Goal: Task Accomplishment & Management: Manage account settings

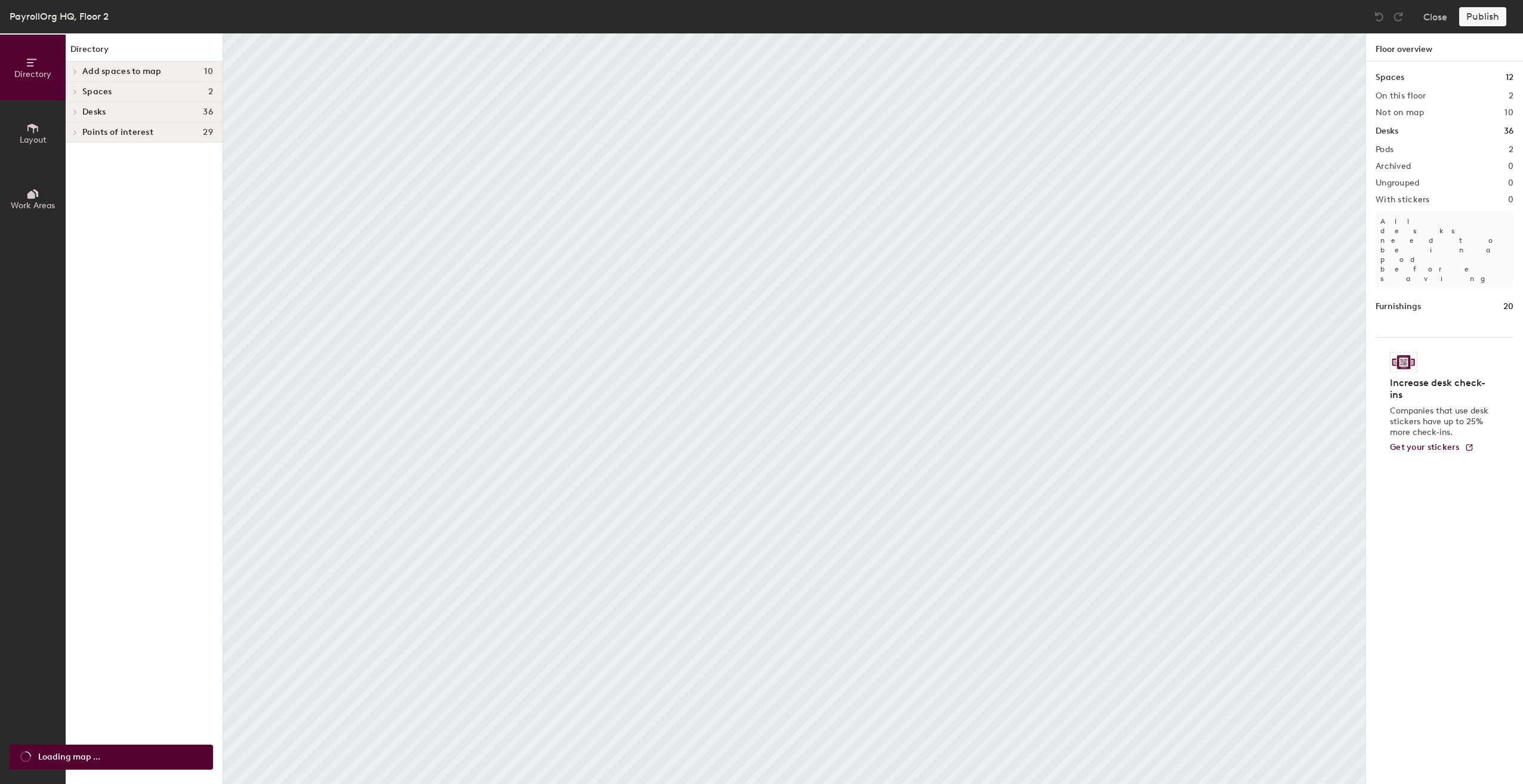
click at [27, 132] on icon at bounding box center [33, 128] width 13 height 13
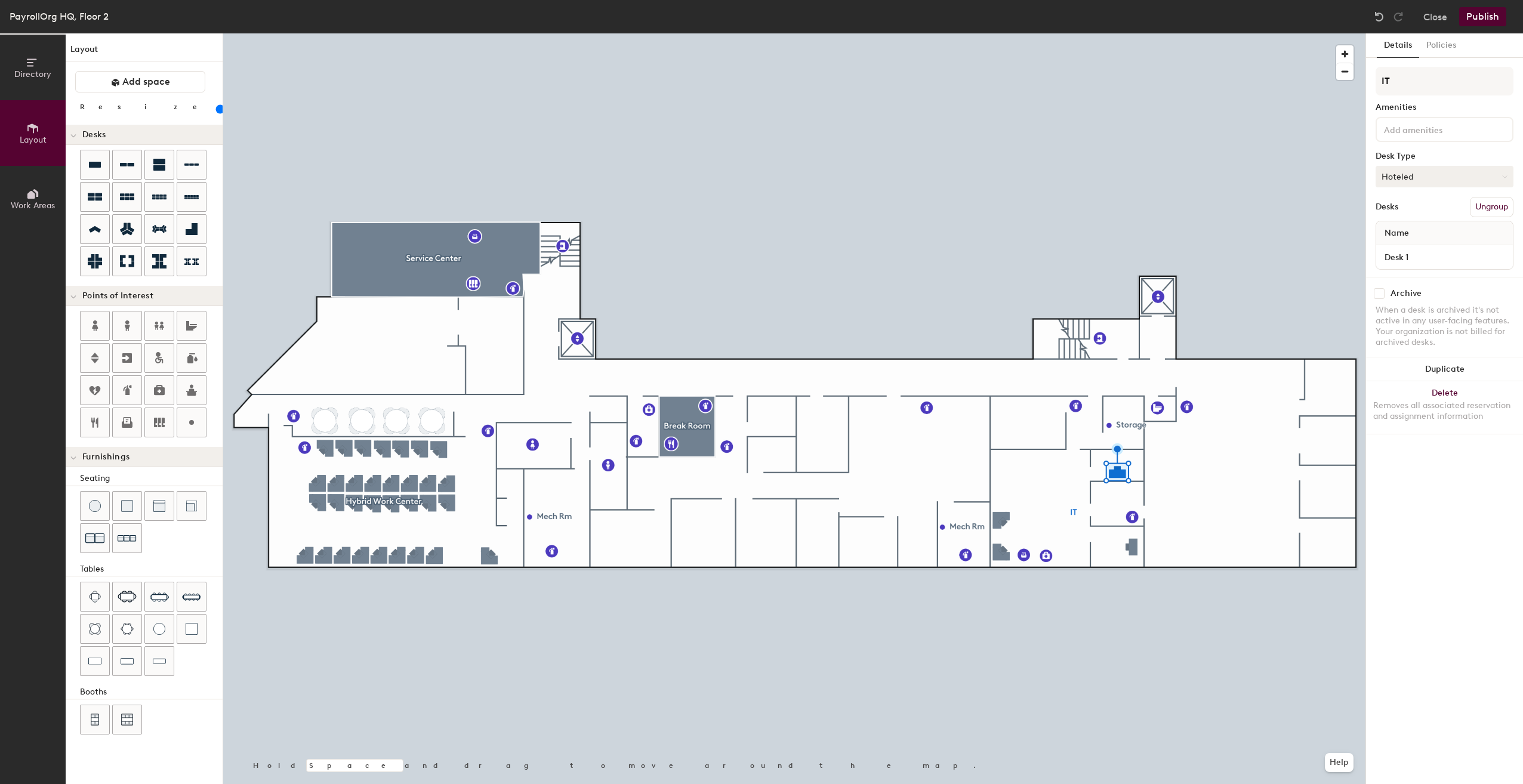
click at [1501, 176] on button "Hoteled" at bounding box center [1444, 177] width 138 height 22
click at [1418, 212] on div "Assigned" at bounding box center [1435, 213] width 119 height 18
click at [1413, 232] on span "Name" at bounding box center [1397, 233] width 37 height 22
click at [1410, 260] on input "Desk 1" at bounding box center [1445, 257] width 132 height 16
click at [1438, 45] on button "Policies" at bounding box center [1441, 45] width 44 height 24
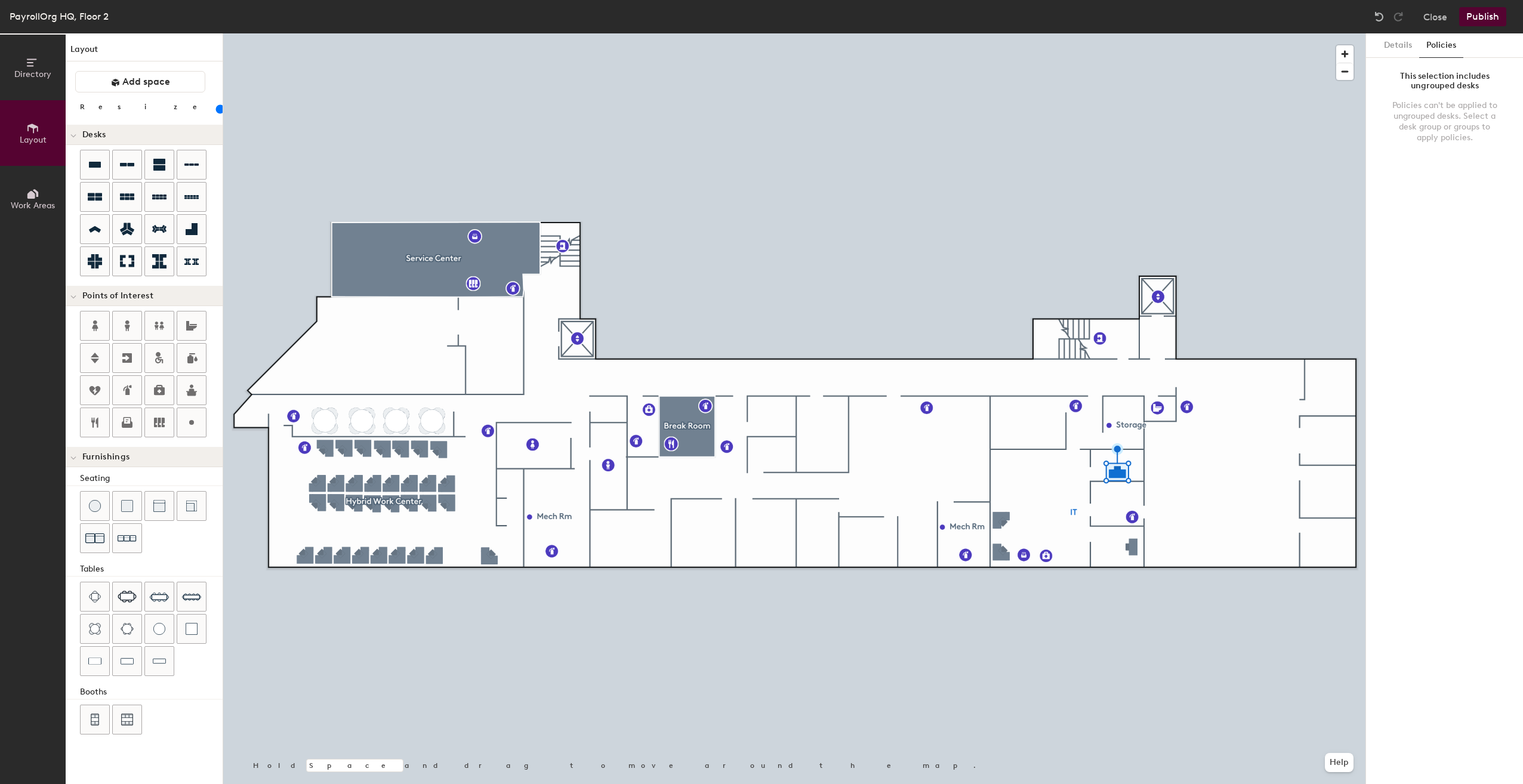
drag, startPoint x: 1389, startPoint y: 41, endPoint x: 1394, endPoint y: 63, distance: 22.6
click at [1392, 43] on button "Details" at bounding box center [1398, 45] width 42 height 24
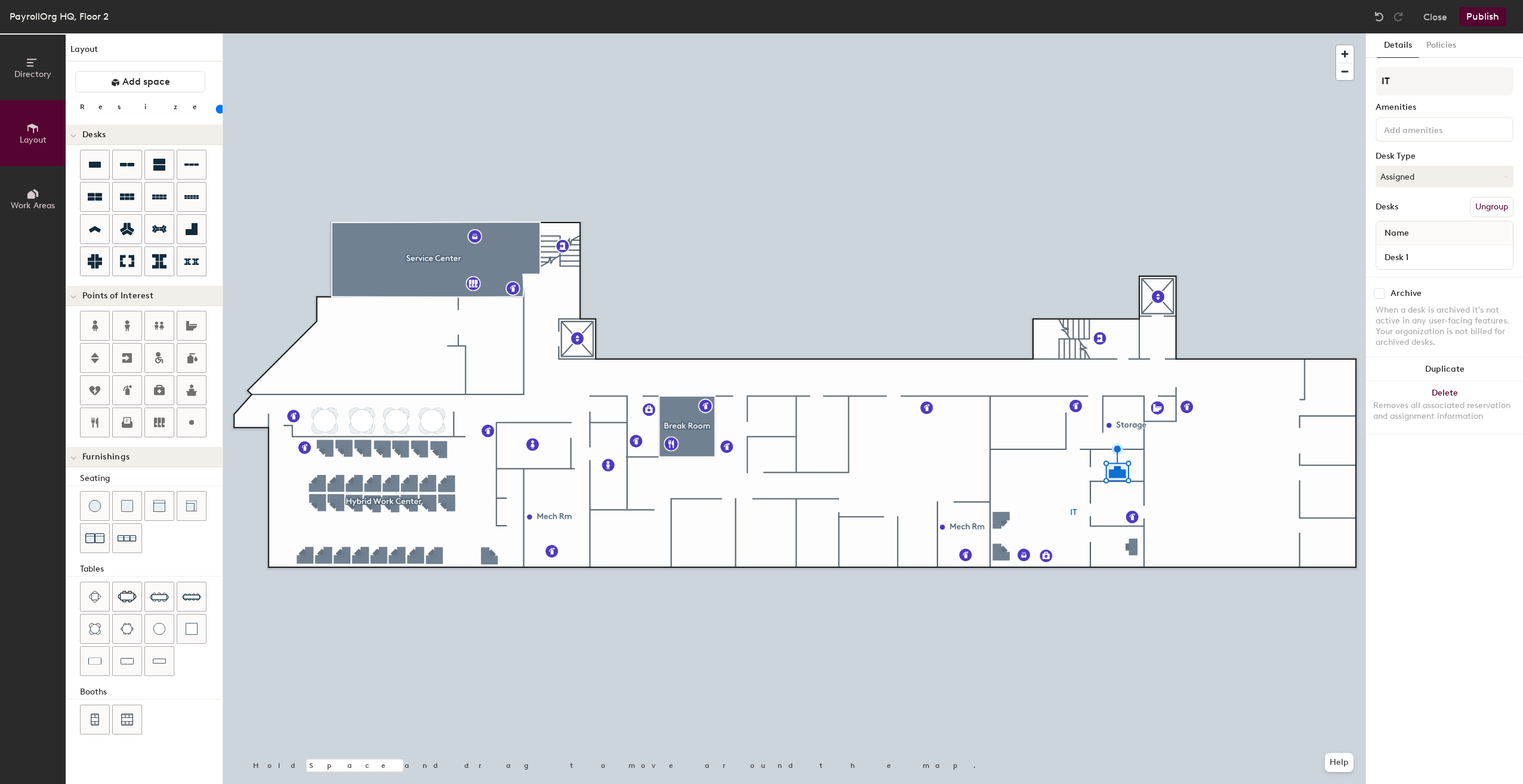
click at [1485, 15] on button "Publish" at bounding box center [1483, 16] width 47 height 19
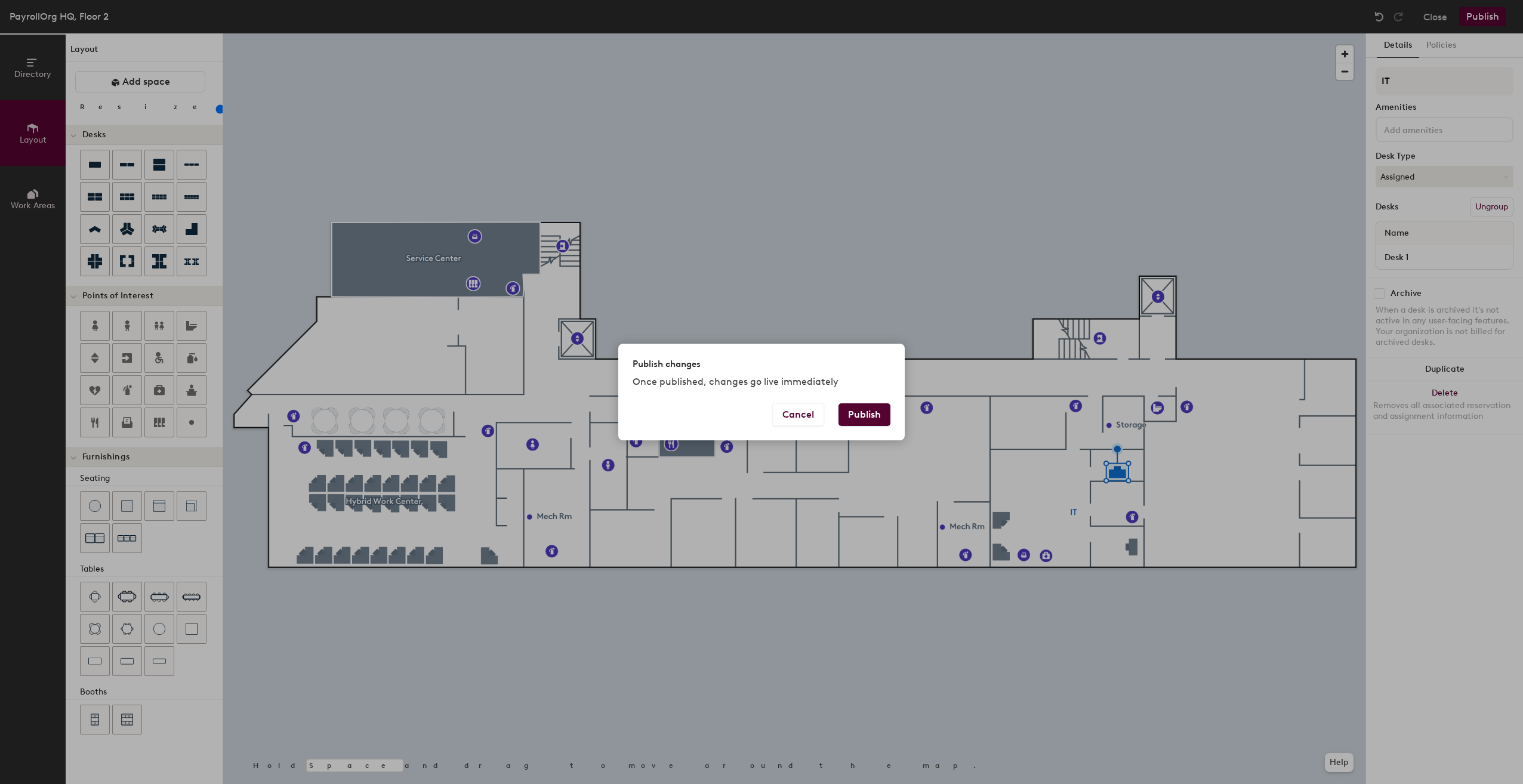
click at [860, 411] on button "Publish" at bounding box center [864, 415] width 52 height 23
type input "20"
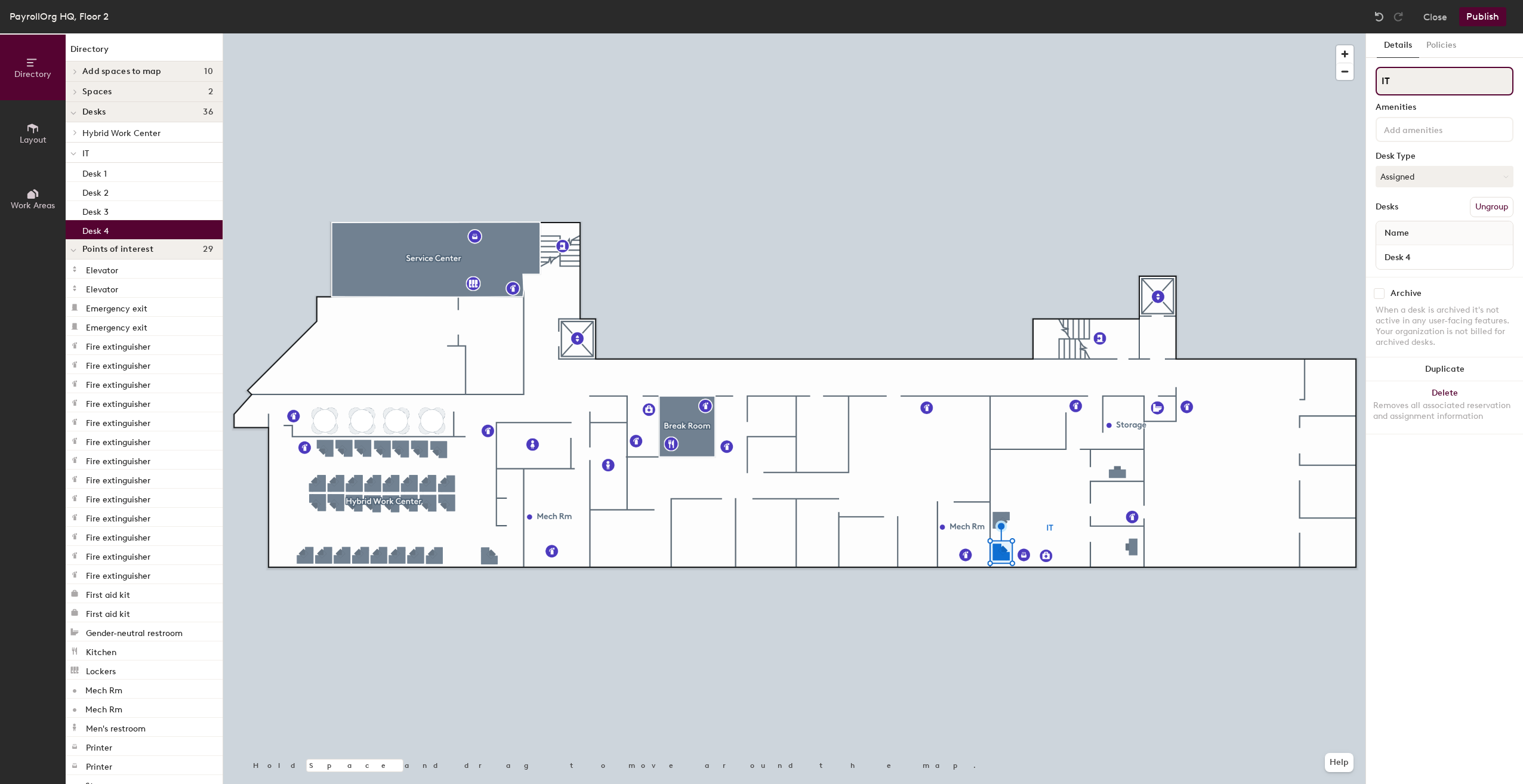
click at [1420, 87] on input "IT" at bounding box center [1444, 81] width 138 height 29
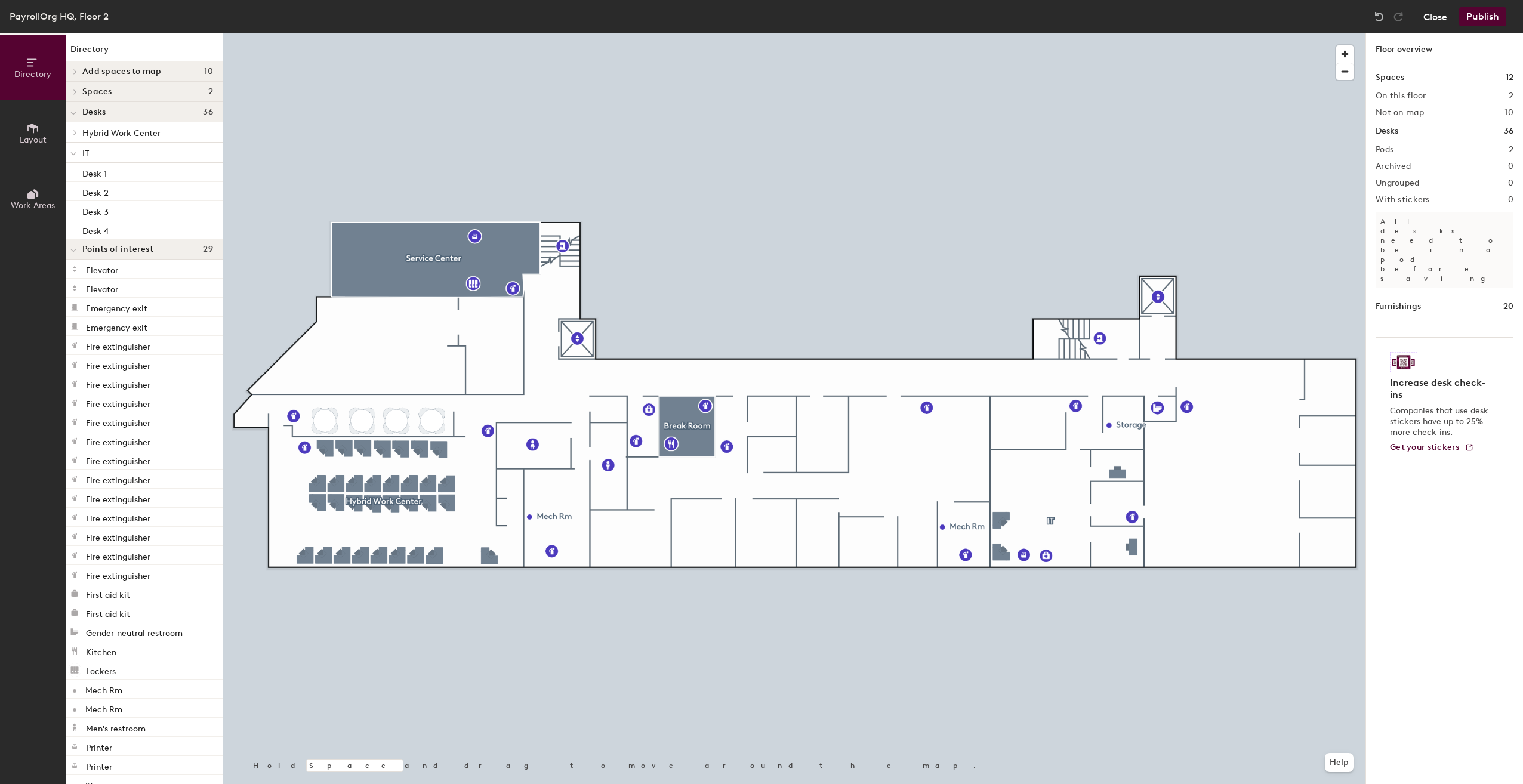
click at [1440, 18] on button "Close" at bounding box center [1435, 16] width 24 height 19
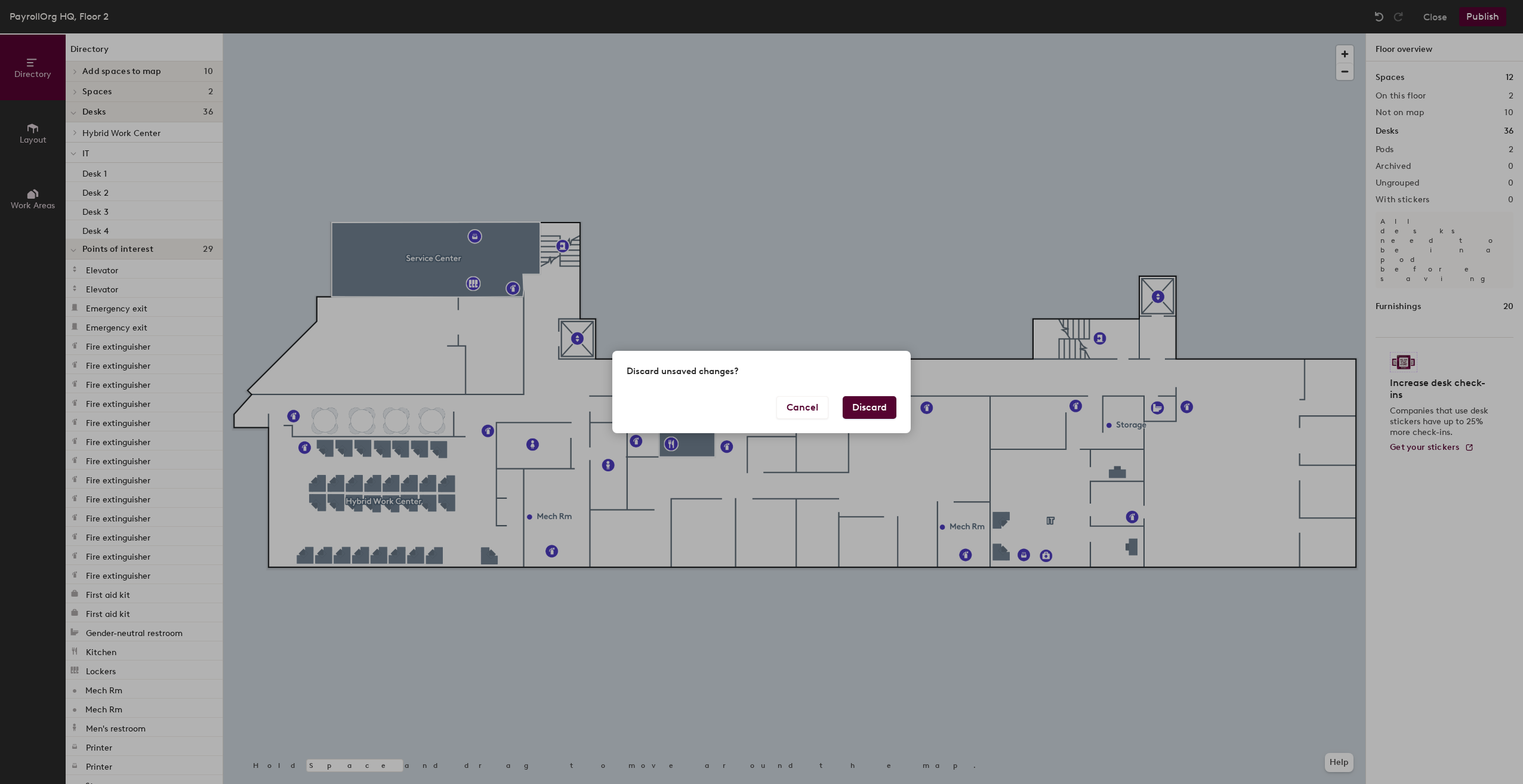
click at [874, 413] on button "Discard" at bounding box center [869, 408] width 54 height 23
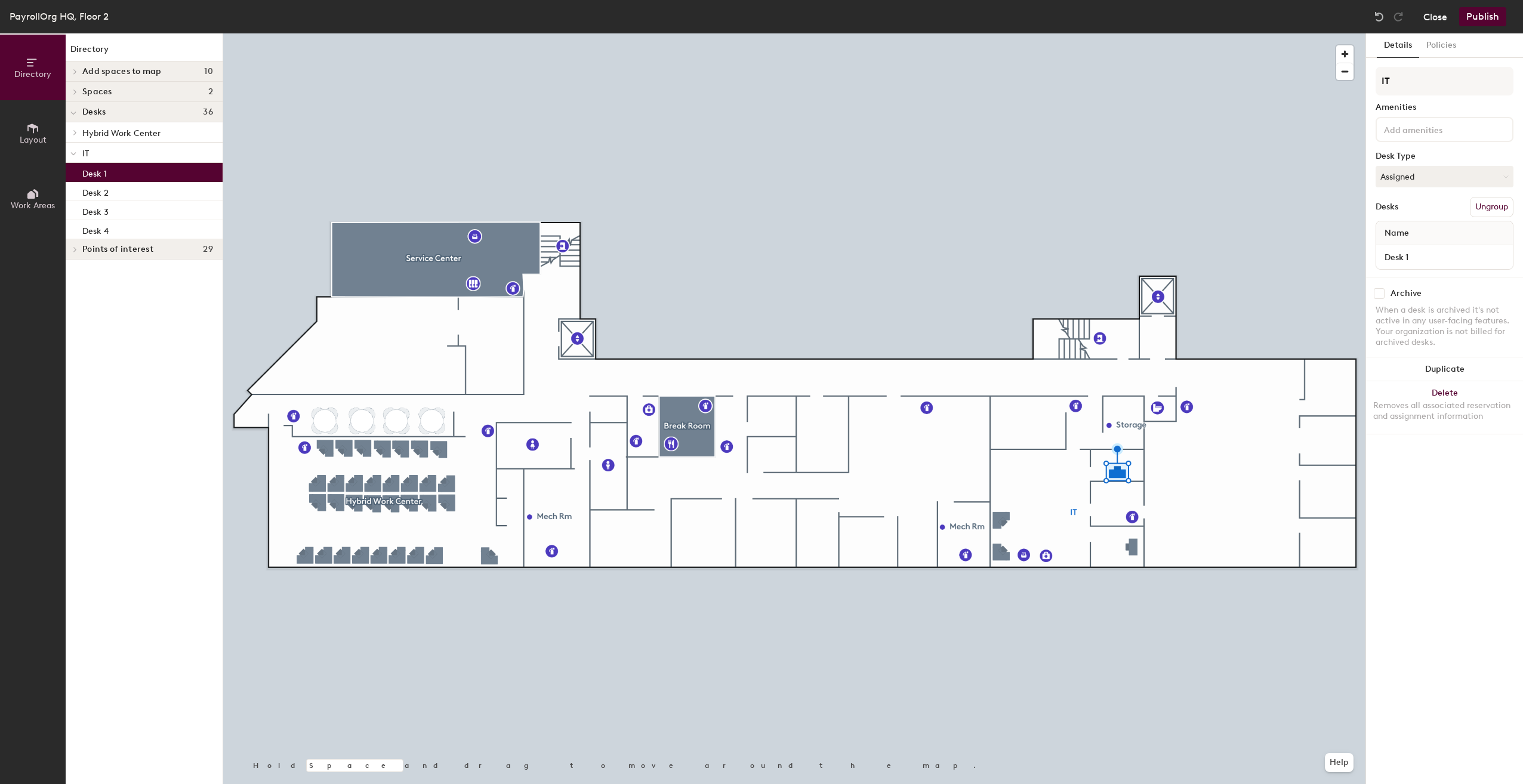
click at [1434, 19] on button "Close" at bounding box center [1435, 16] width 24 height 19
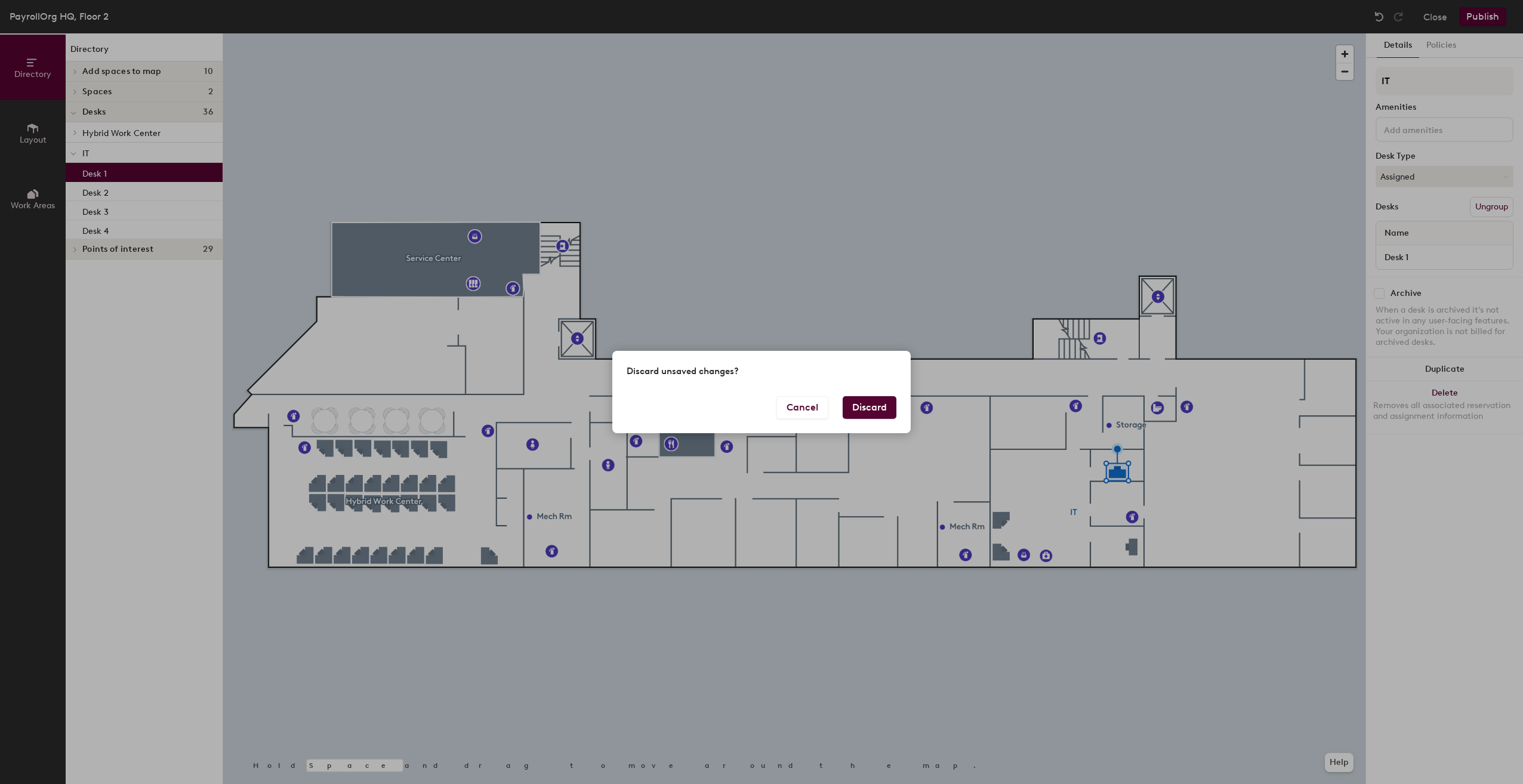
click at [858, 404] on button "Discard" at bounding box center [869, 408] width 54 height 23
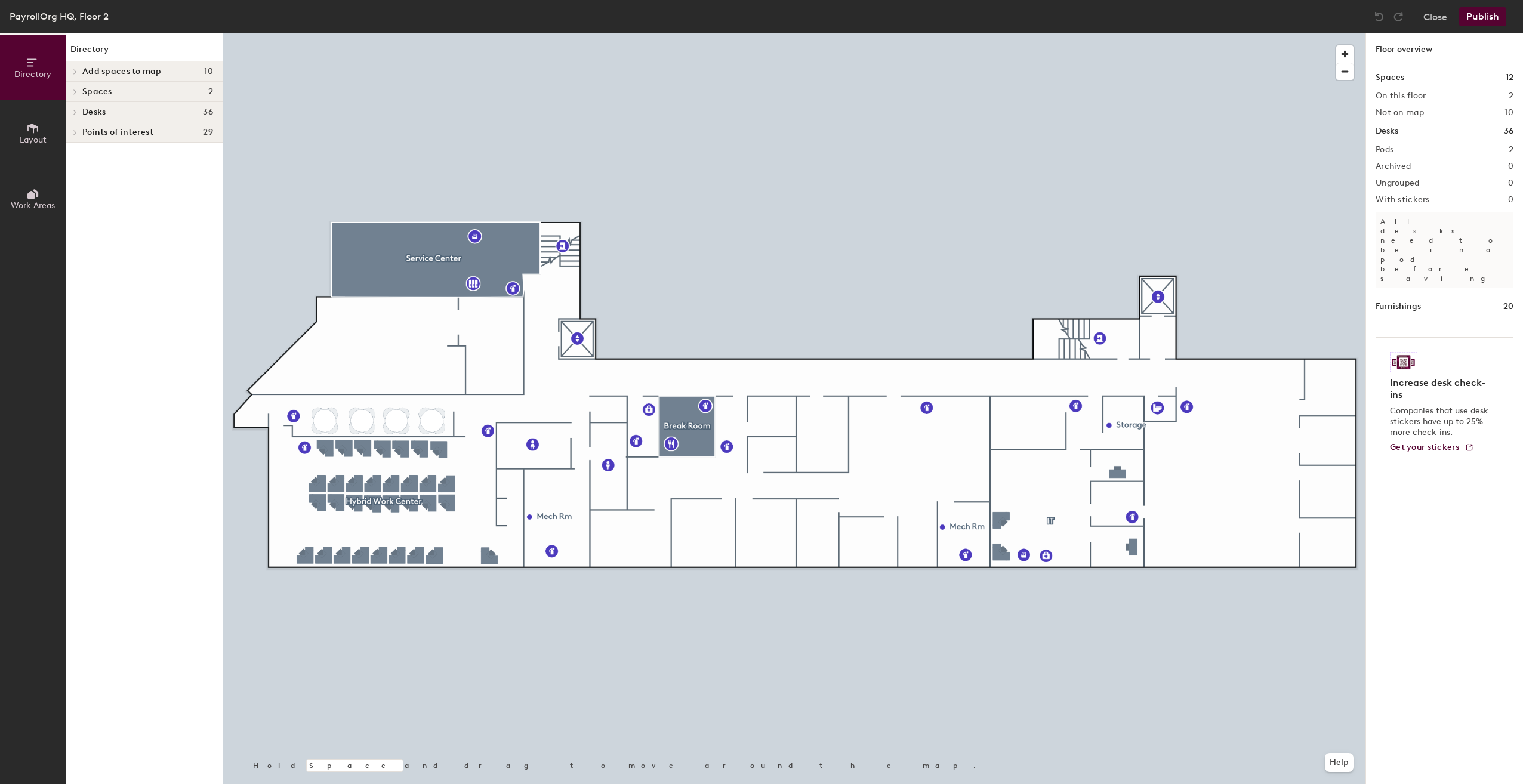
click at [45, 132] on button "Layout" at bounding box center [33, 133] width 65 height 65
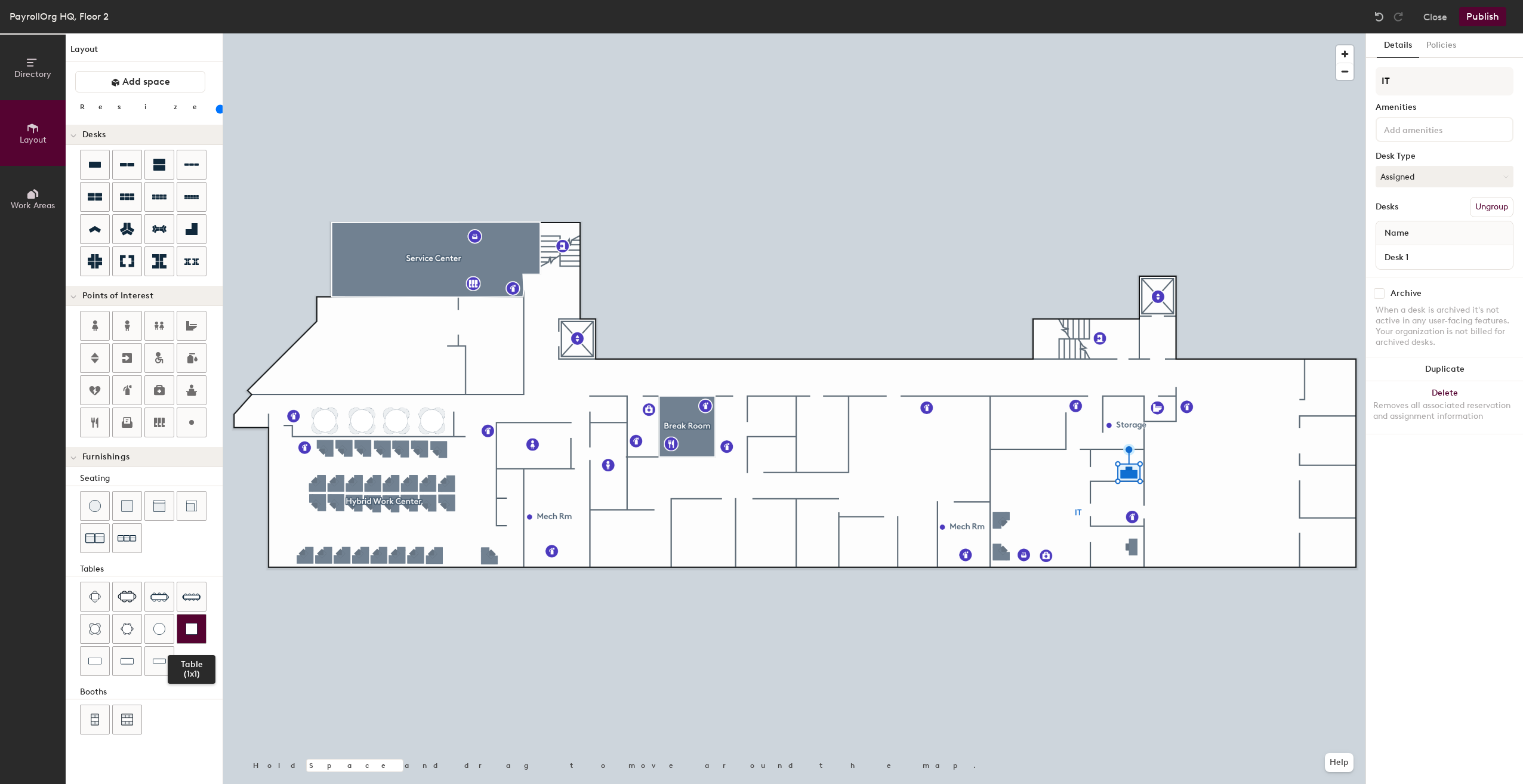
click at [191, 628] on img at bounding box center [191, 628] width 12 height 12
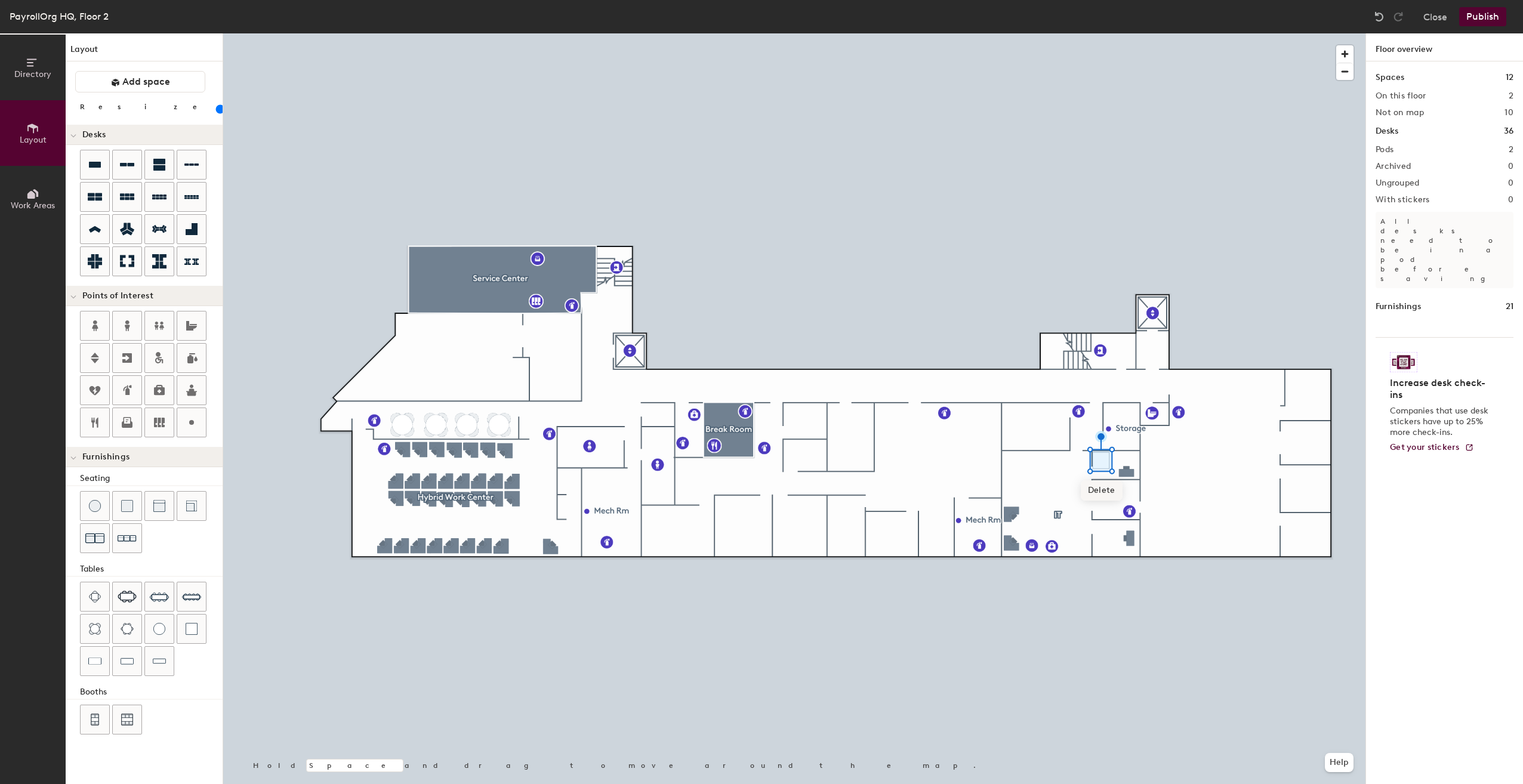
click at [1099, 488] on span "Delete" at bounding box center [1102, 491] width 42 height 20
click at [96, 167] on icon at bounding box center [95, 165] width 14 height 14
click at [1483, 22] on div "Publish" at bounding box center [1486, 16] width 54 height 19
type input "100"
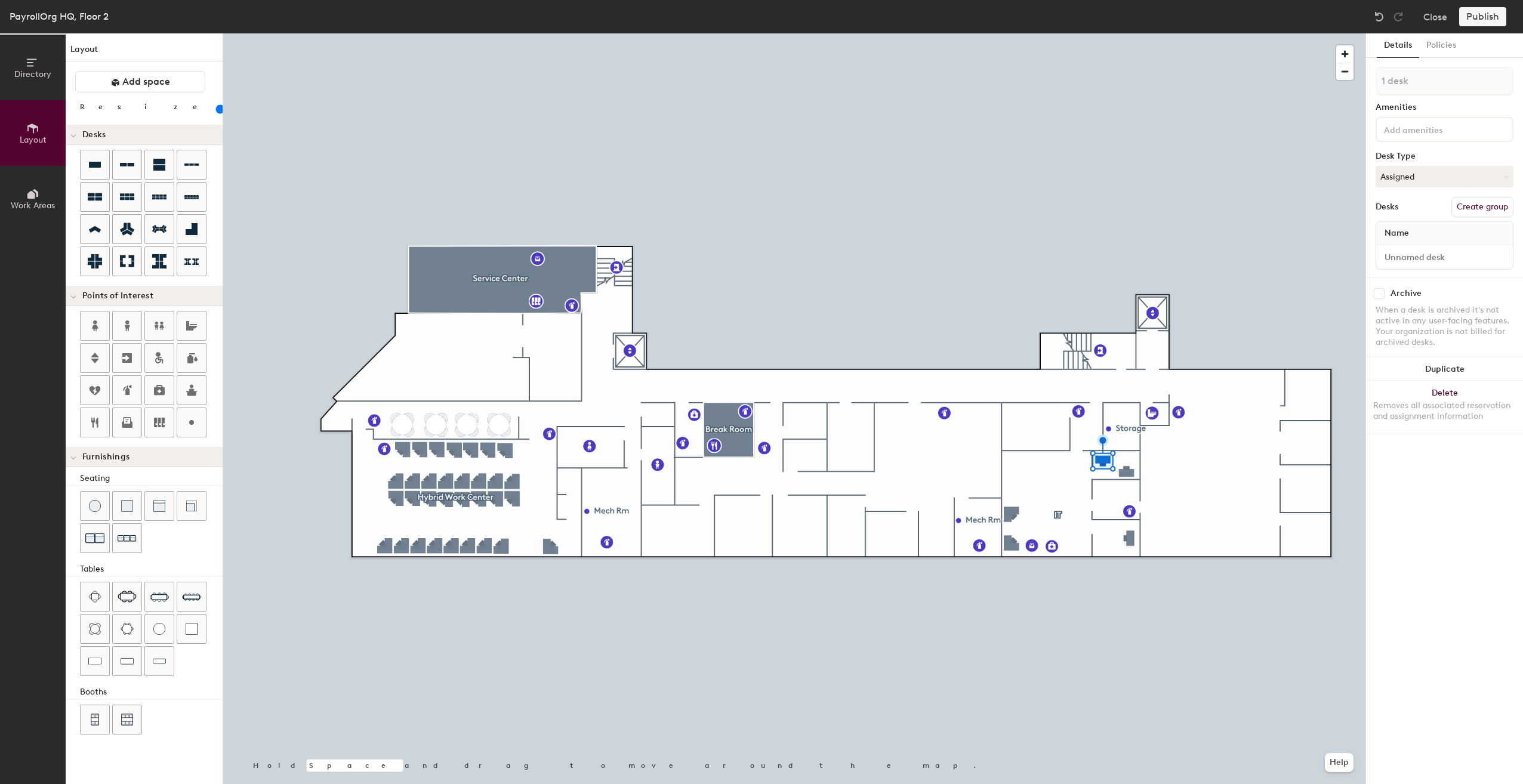
click at [1469, 16] on div "Publish" at bounding box center [1486, 16] width 54 height 19
click at [1427, 257] on input at bounding box center [1445, 257] width 132 height 16
type input "Desk 2"
click at [1487, 16] on div "Publish" at bounding box center [1486, 16] width 54 height 19
click at [1437, 16] on button "Close" at bounding box center [1435, 16] width 24 height 19
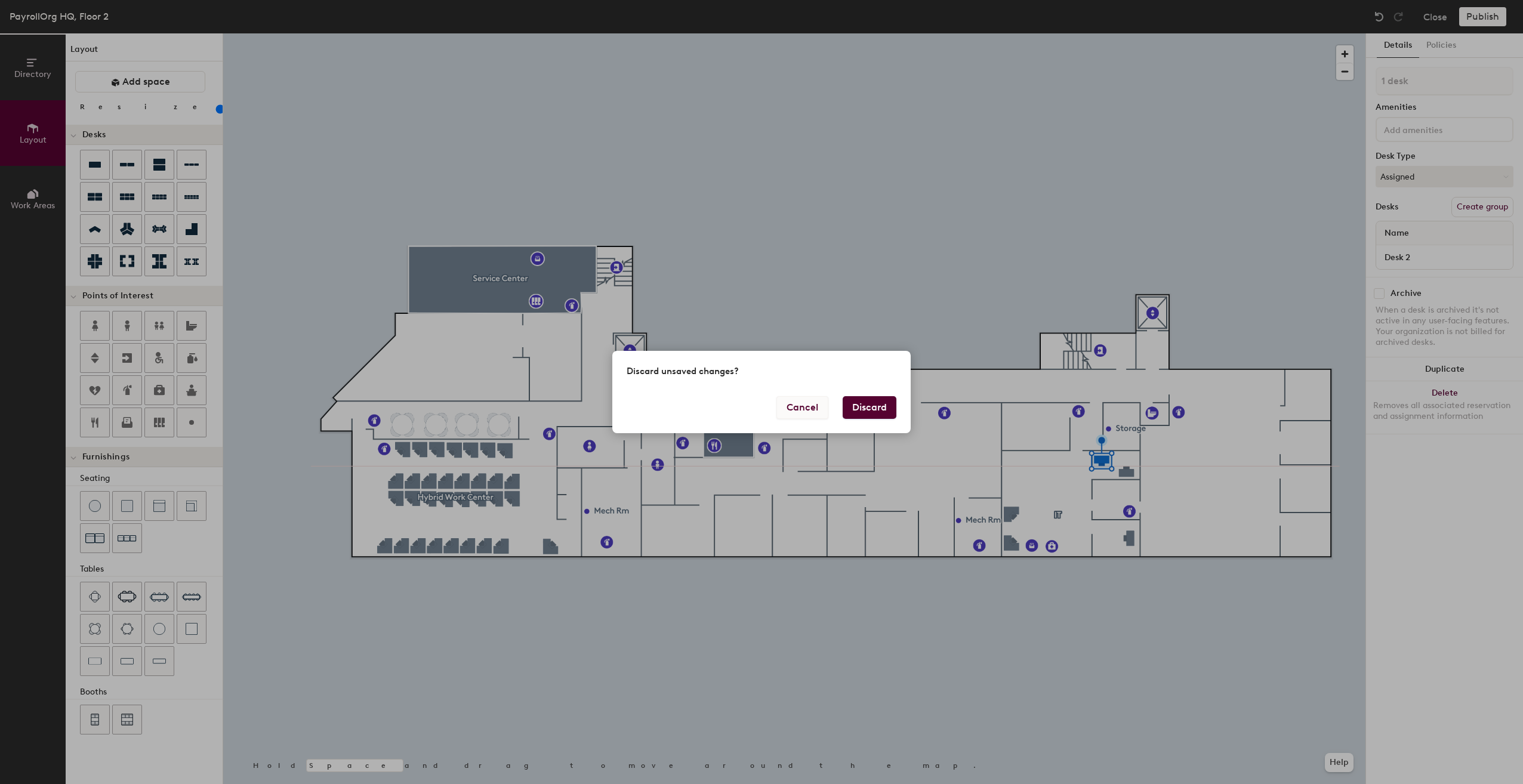
click at [810, 409] on button "Cancel" at bounding box center [802, 408] width 52 height 23
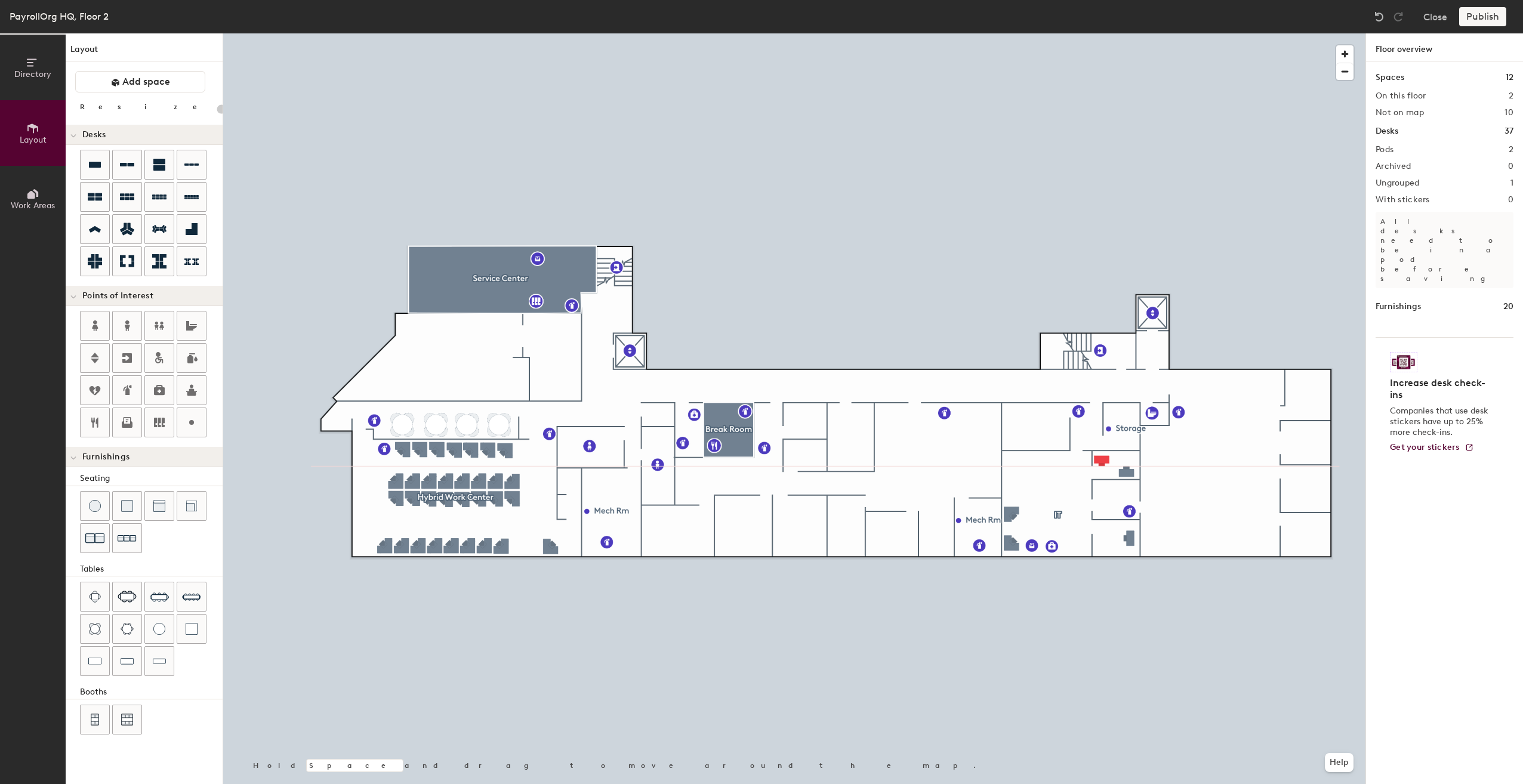
click at [1478, 16] on div "Publish" at bounding box center [1486, 16] width 54 height 19
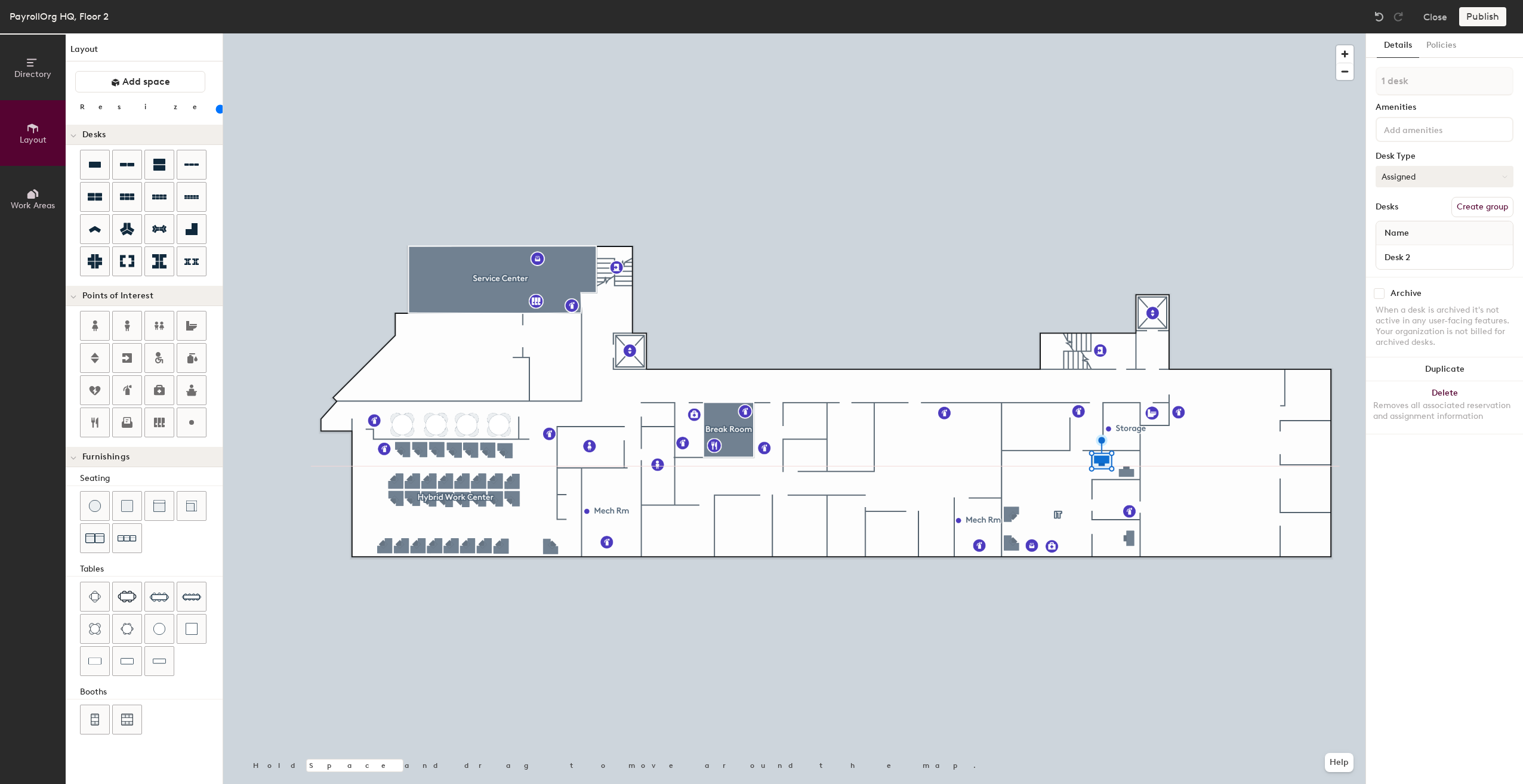
click at [1507, 177] on icon at bounding box center [1504, 177] width 5 height 5
click at [1423, 216] on div "Assigned" at bounding box center [1435, 213] width 119 height 18
click at [1442, 50] on button "Policies" at bounding box center [1441, 45] width 44 height 24
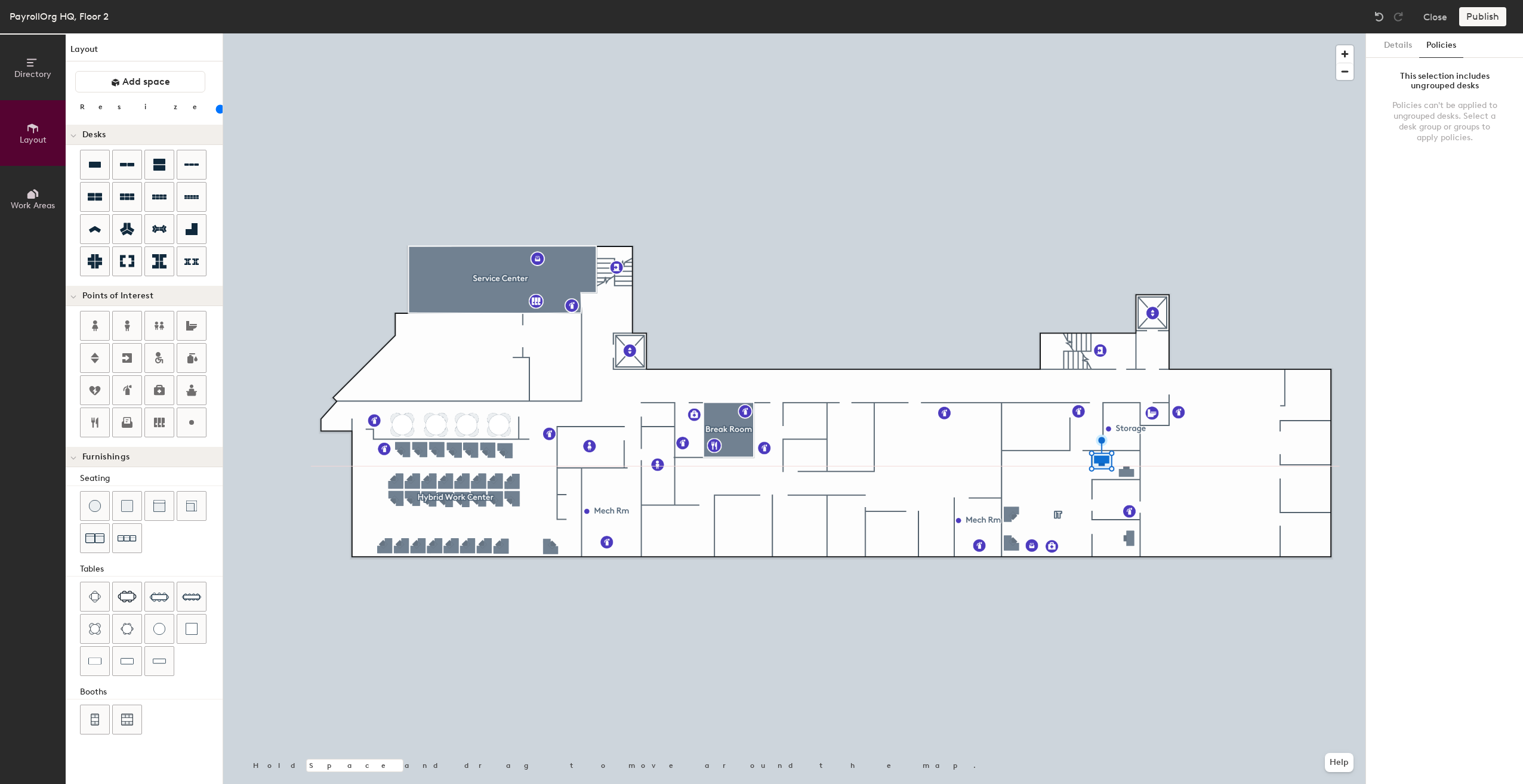
click at [581, 33] on div at bounding box center [794, 33] width 1143 height 0
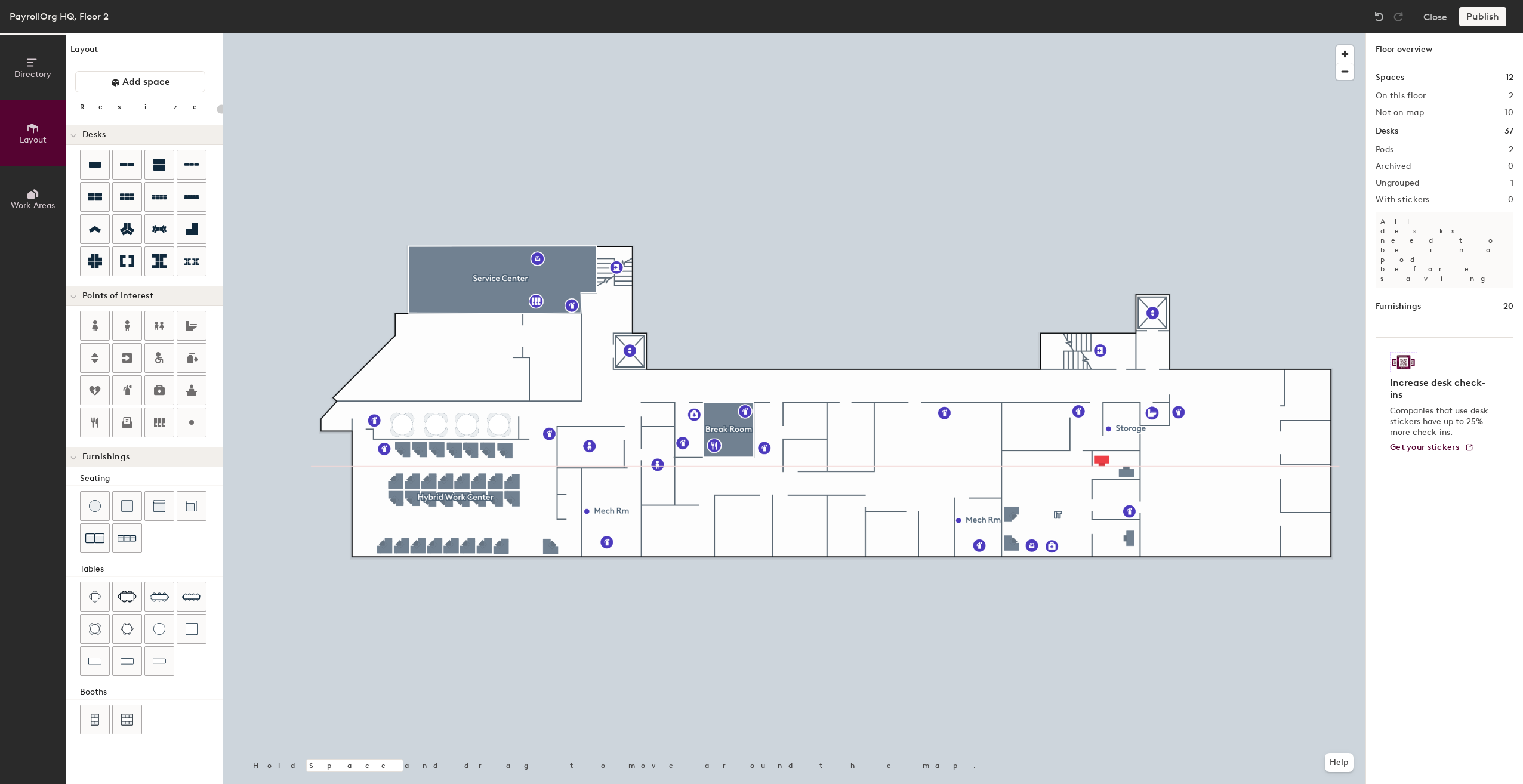
click at [1015, 33] on div at bounding box center [794, 33] width 1143 height 0
click at [1441, 19] on button "Close" at bounding box center [1435, 16] width 24 height 19
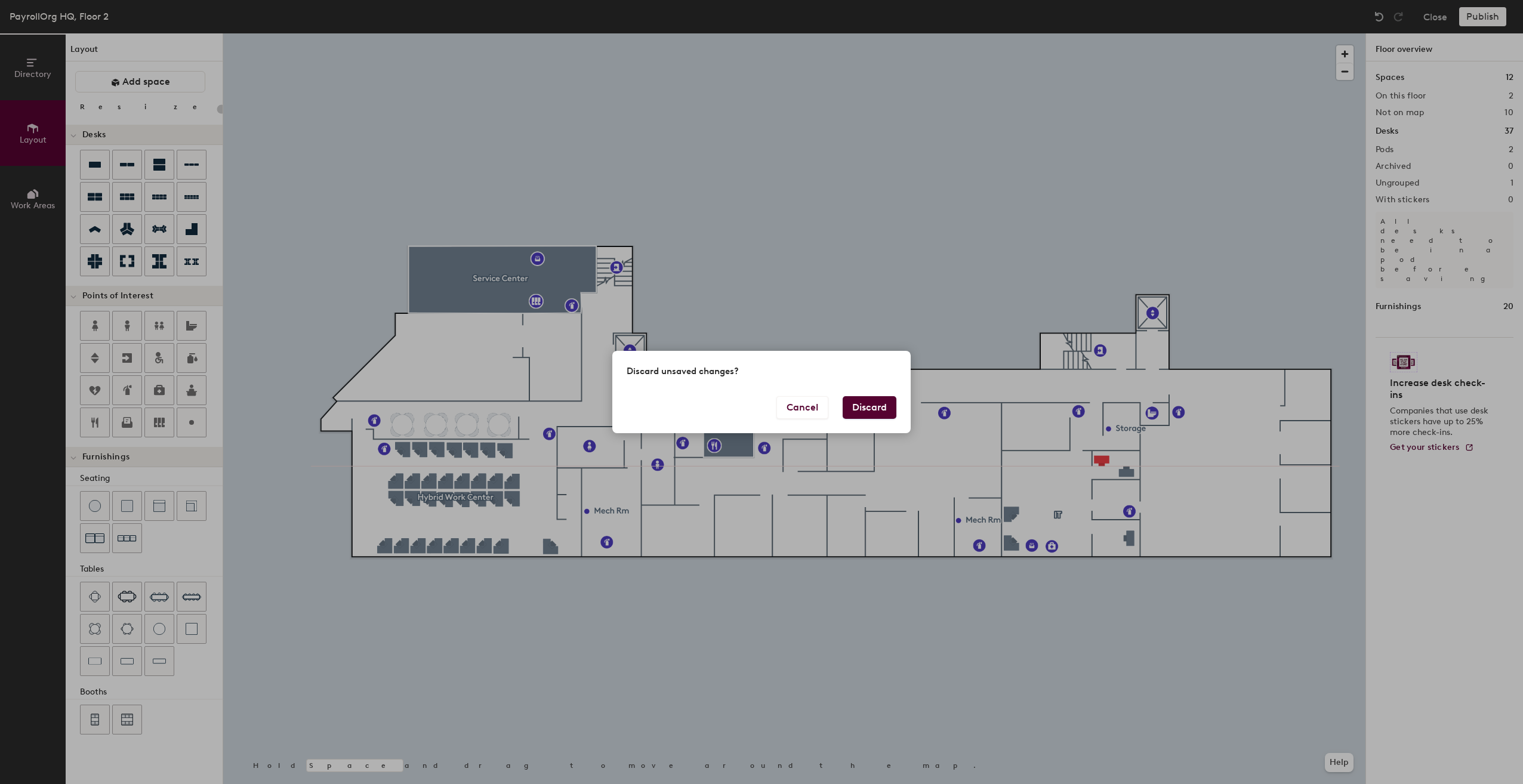
click at [860, 406] on button "Discard" at bounding box center [869, 408] width 54 height 23
type input "20"
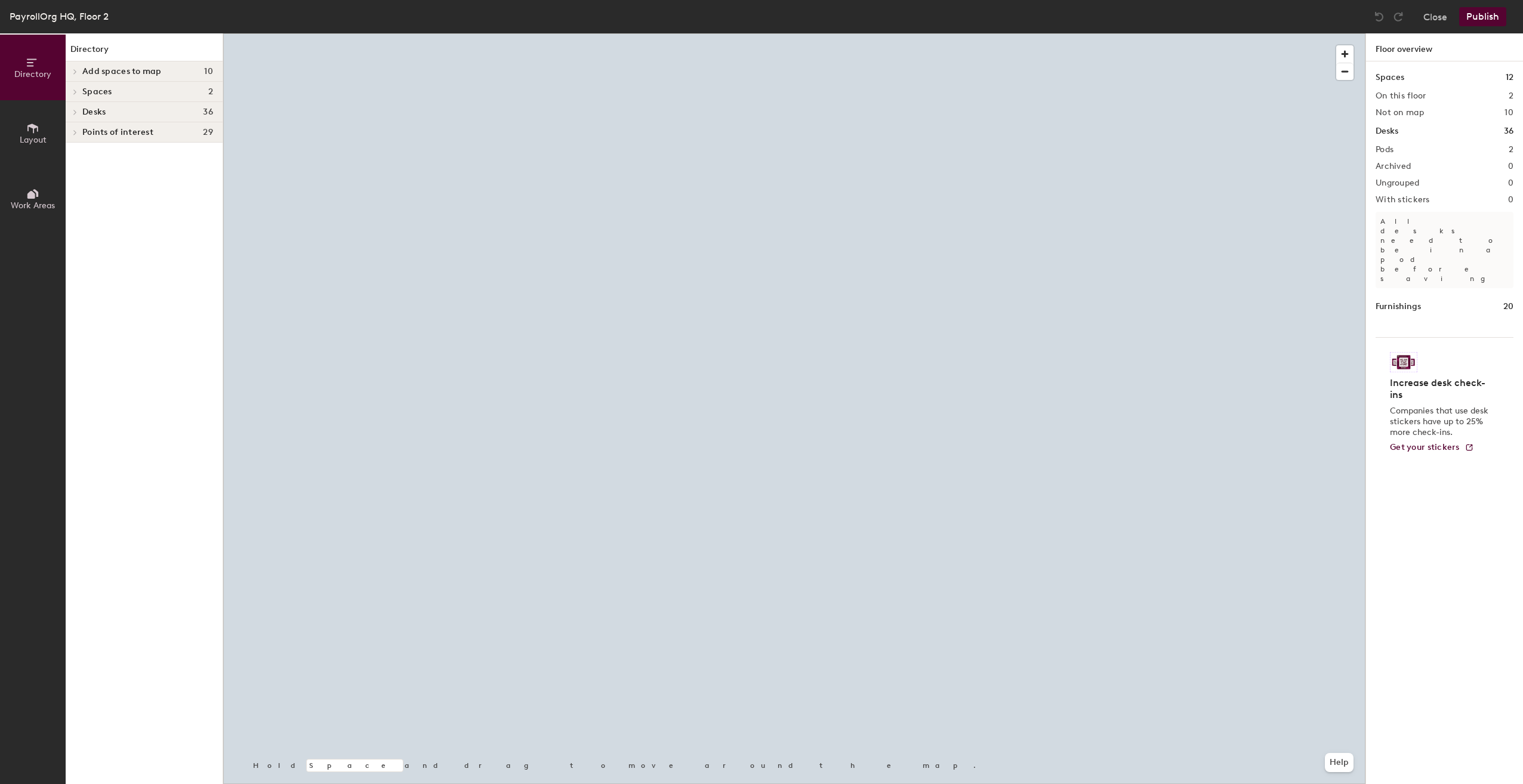
click at [35, 134] on icon at bounding box center [33, 128] width 13 height 13
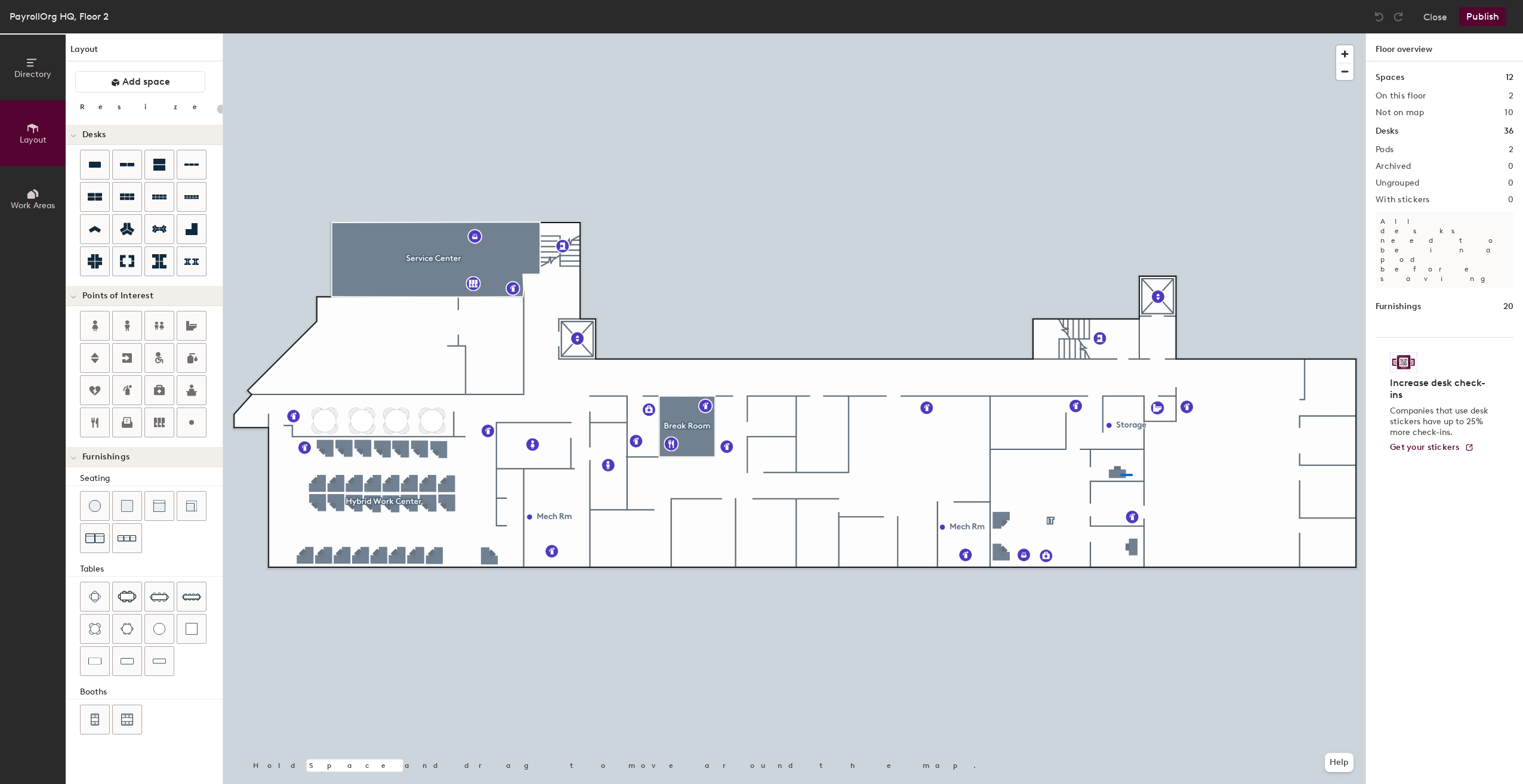
click at [1132, 33] on div at bounding box center [794, 33] width 1143 height 0
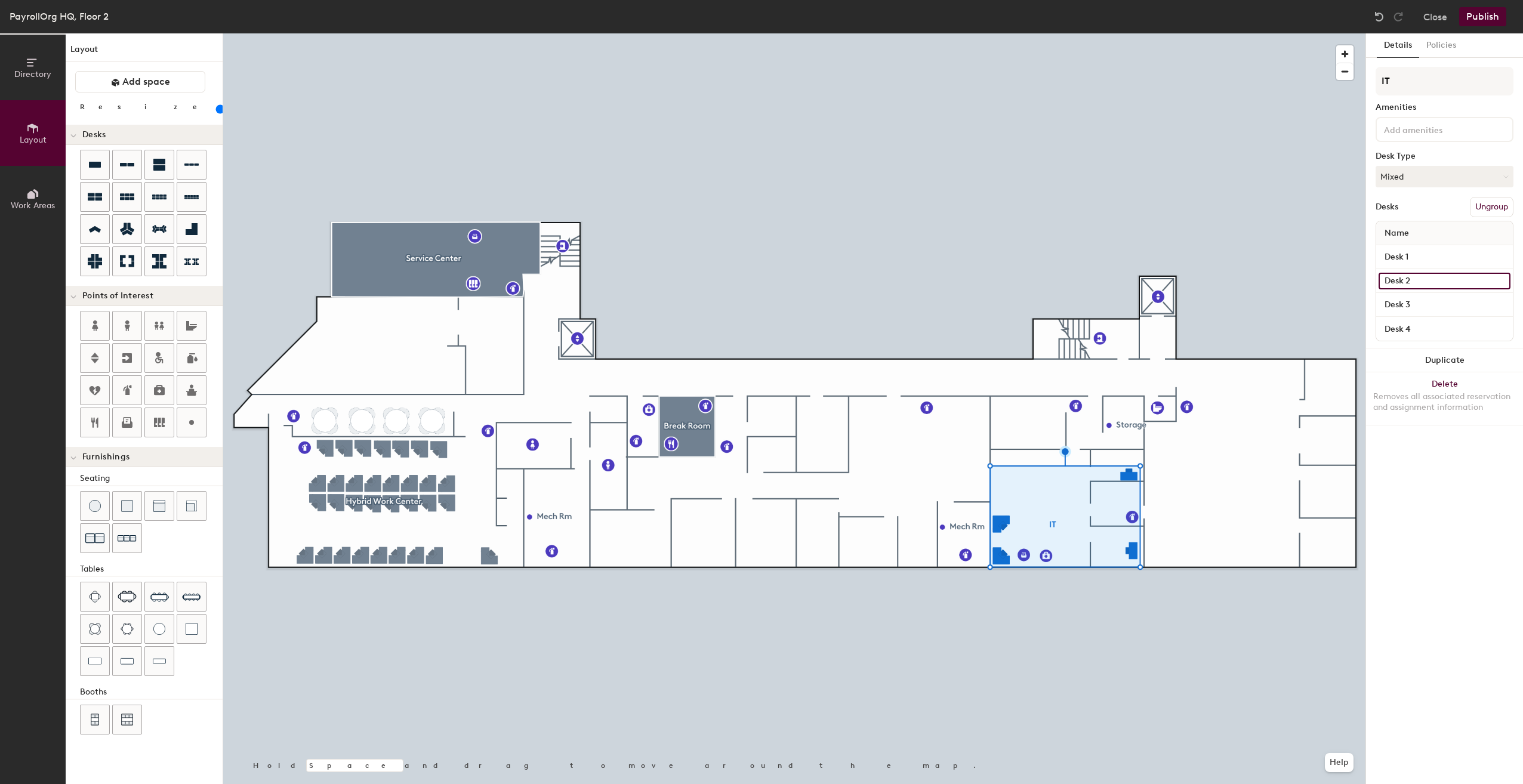
drag, startPoint x: 1122, startPoint y: 474, endPoint x: 1409, endPoint y: 278, distance: 347.5
click at [1409, 278] on input "Desk 2" at bounding box center [1445, 281] width 132 height 16
click at [1443, 363] on button "Duplicate" at bounding box center [1444, 360] width 157 height 24
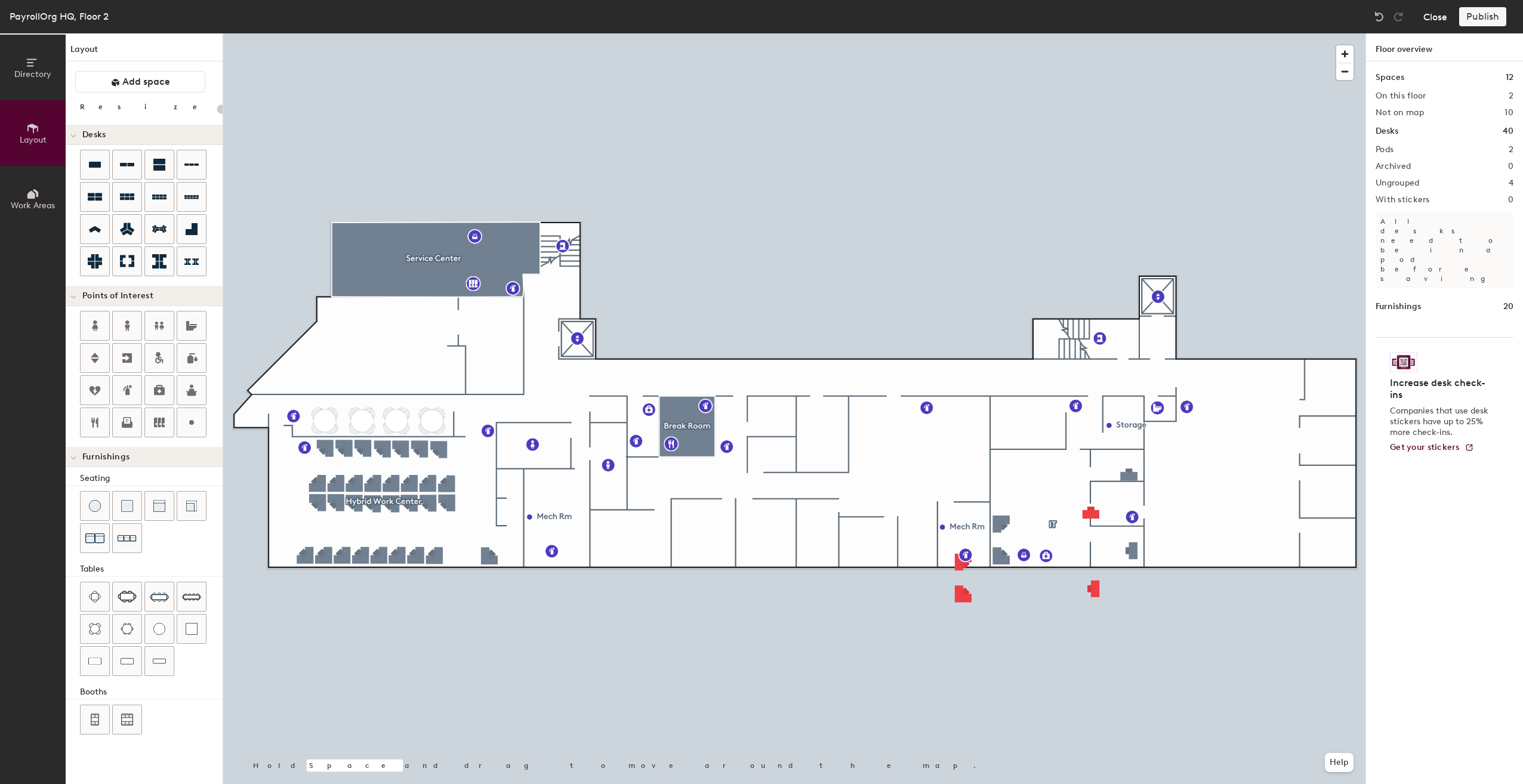
click at [1438, 17] on button "Close" at bounding box center [1435, 16] width 24 height 19
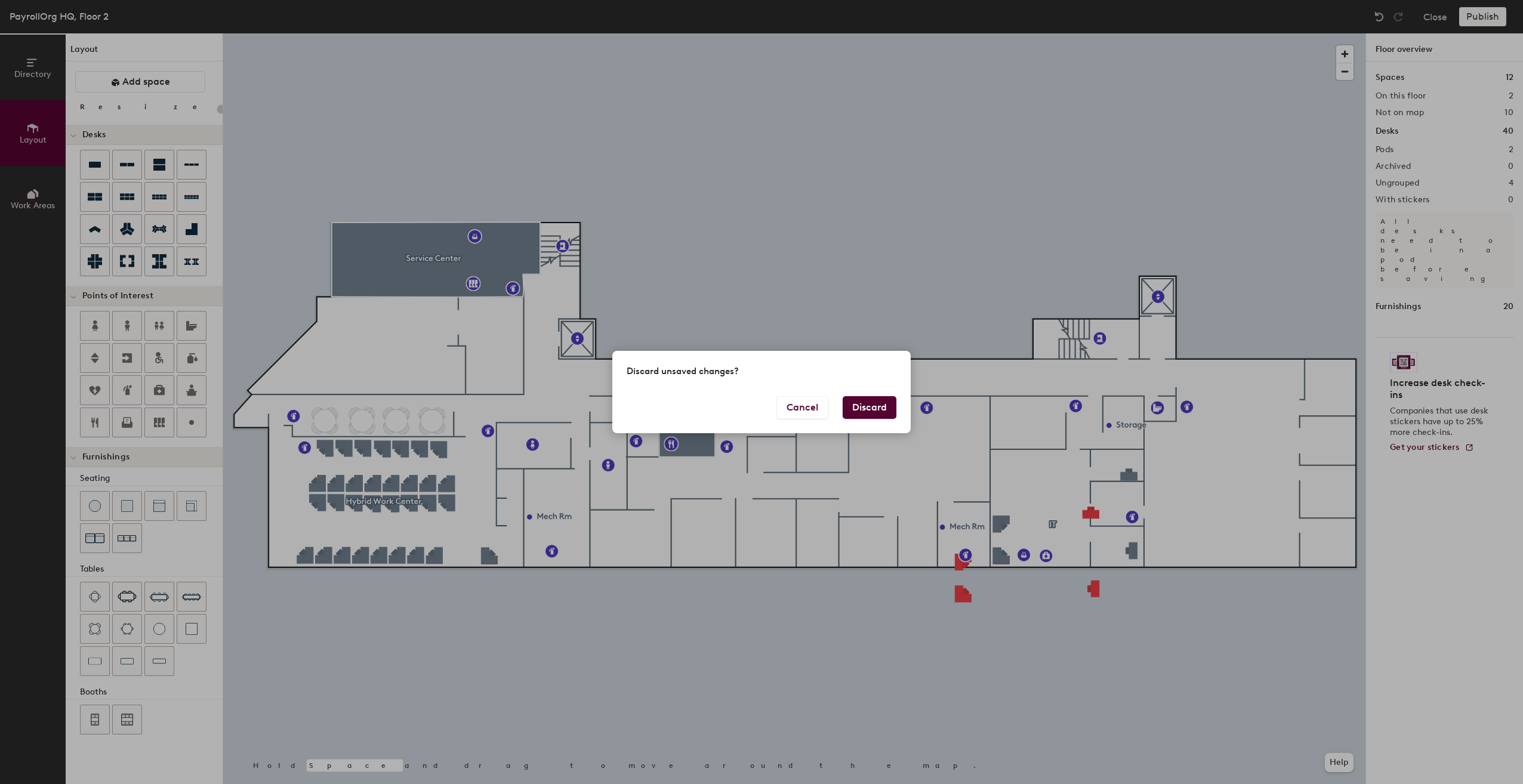
click at [884, 408] on button "Discard" at bounding box center [869, 408] width 54 height 23
type input "20"
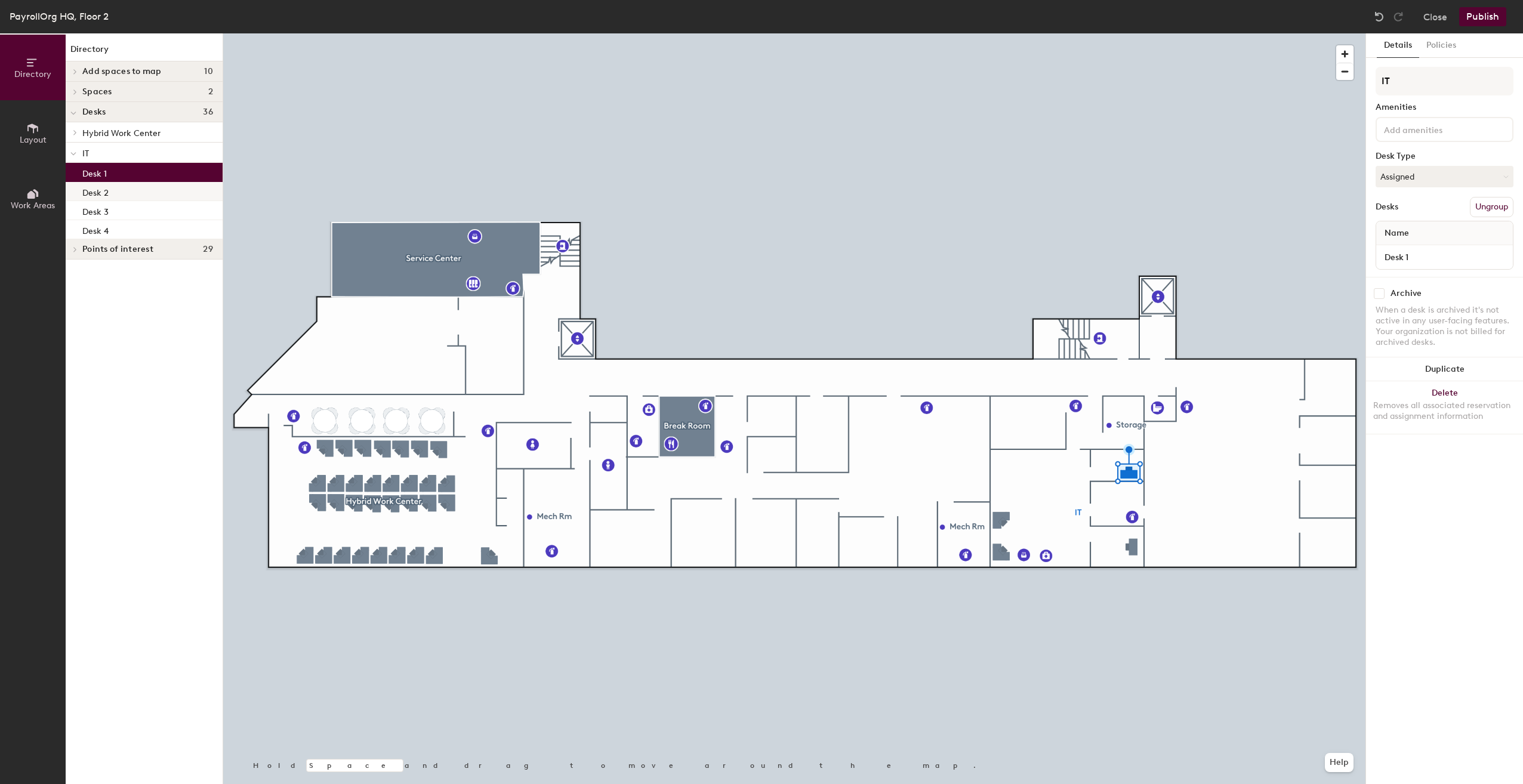
click at [114, 194] on div "Desk 2" at bounding box center [144, 191] width 157 height 19
click at [37, 141] on span "Layout" at bounding box center [33, 139] width 27 height 10
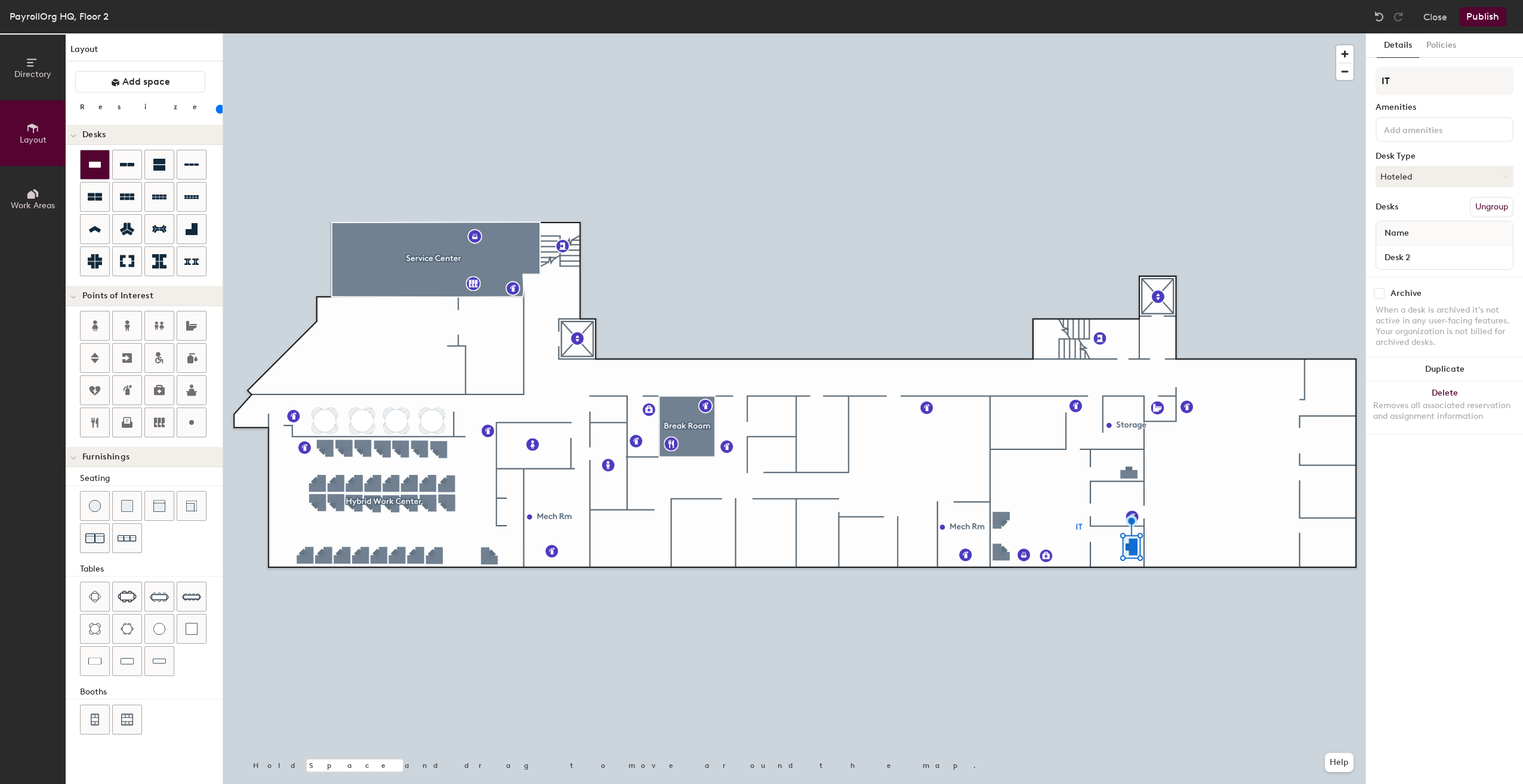
click at [93, 172] on div at bounding box center [95, 164] width 29 height 29
type input "100"
click at [37, 202] on span "Work Areas" at bounding box center [33, 205] width 44 height 10
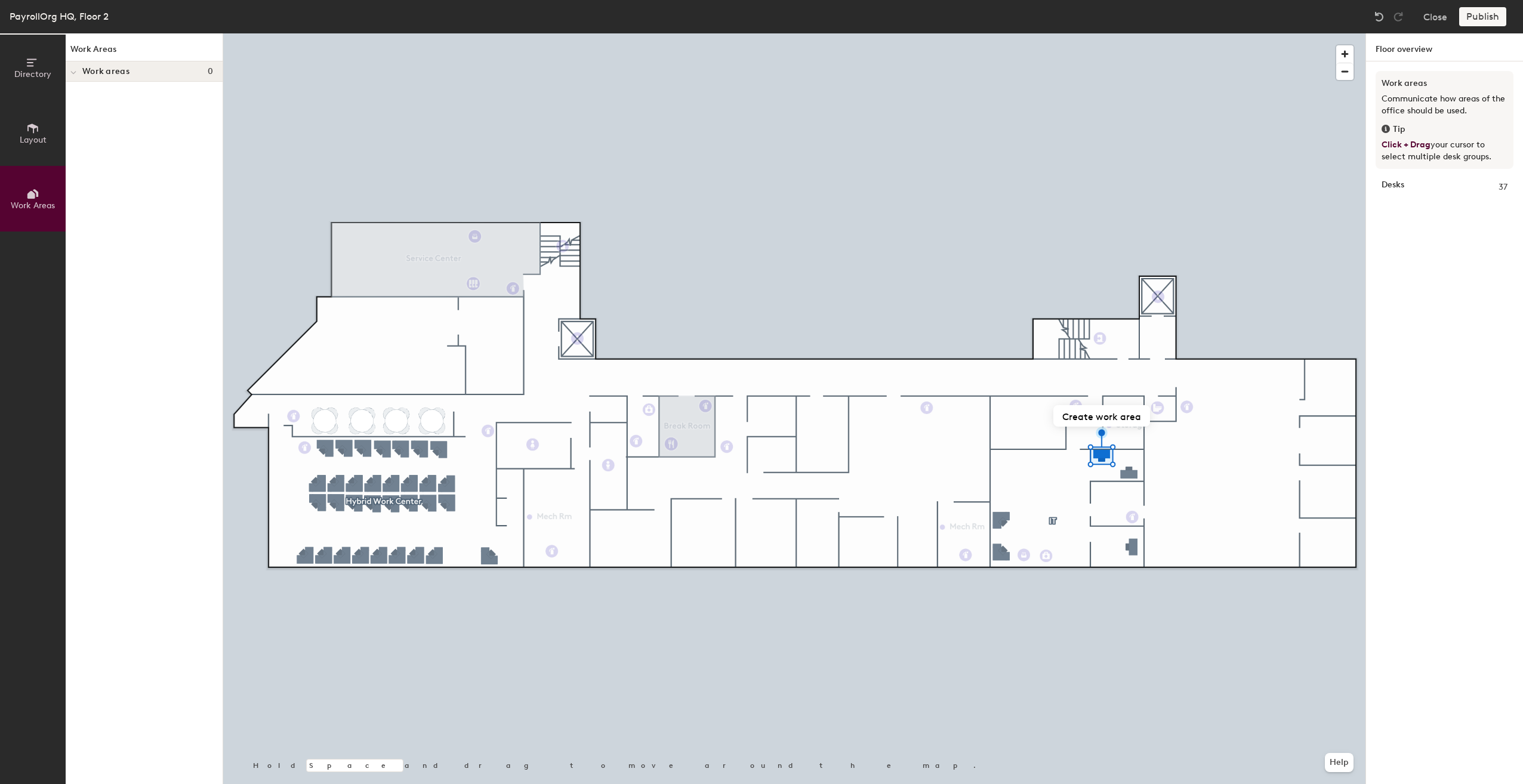
click at [33, 140] on span "Layout" at bounding box center [33, 139] width 27 height 10
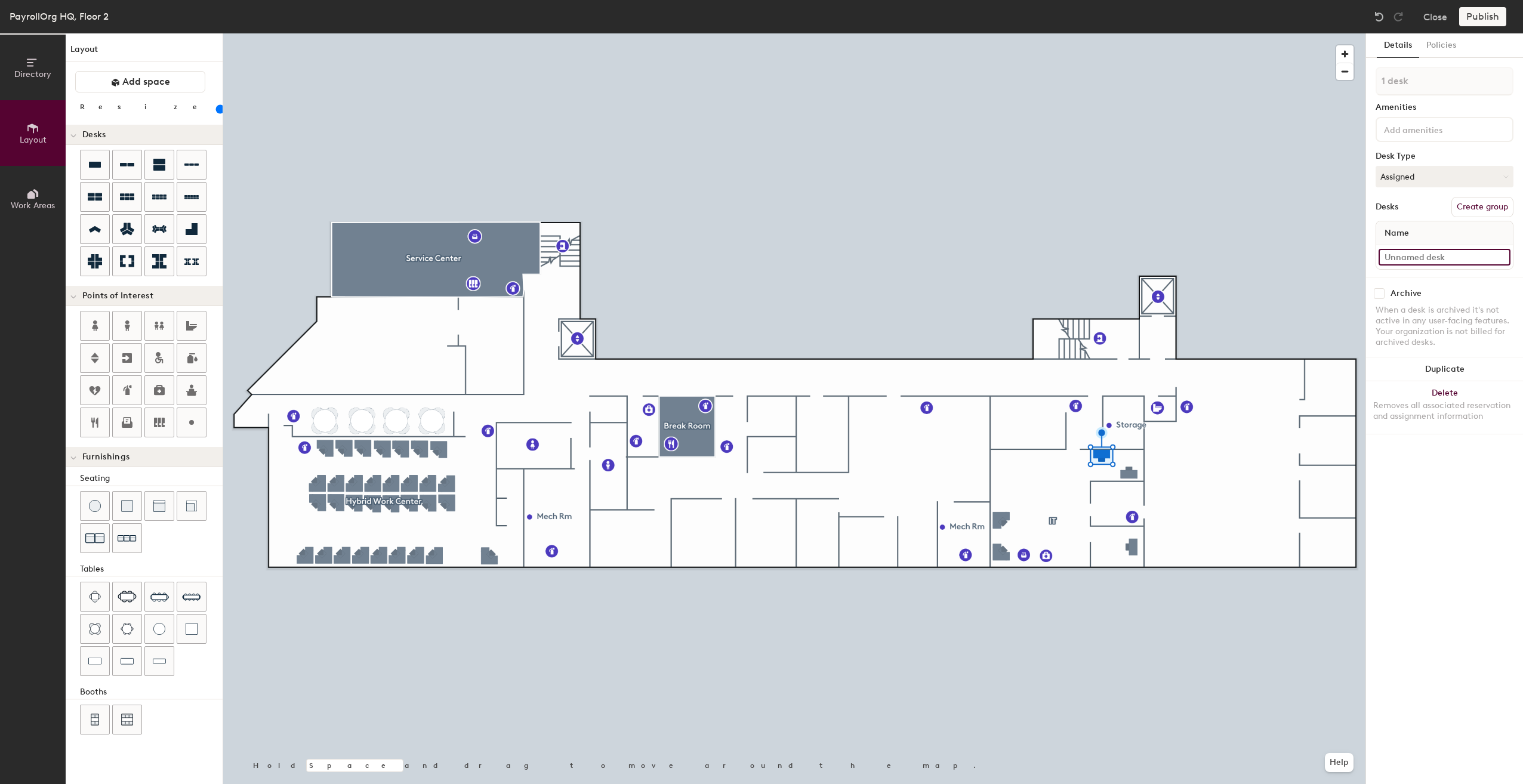
click at [1411, 257] on input at bounding box center [1445, 257] width 132 height 16
type input "Desk 2"
click at [1483, 22] on div "Publish" at bounding box center [1486, 16] width 54 height 19
click at [1448, 40] on button "Policies" at bounding box center [1441, 45] width 44 height 24
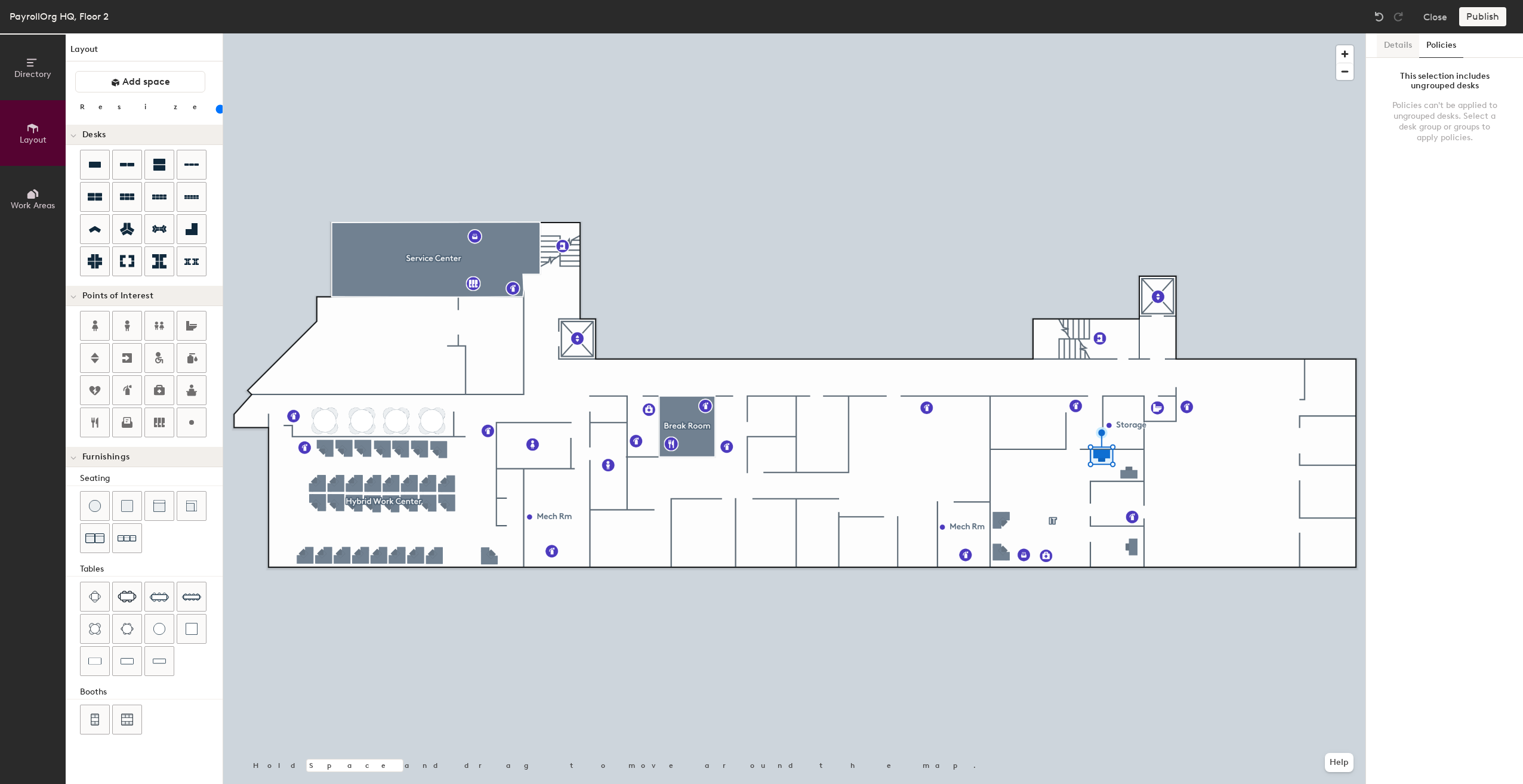
click at [1397, 45] on button "Details" at bounding box center [1398, 45] width 42 height 24
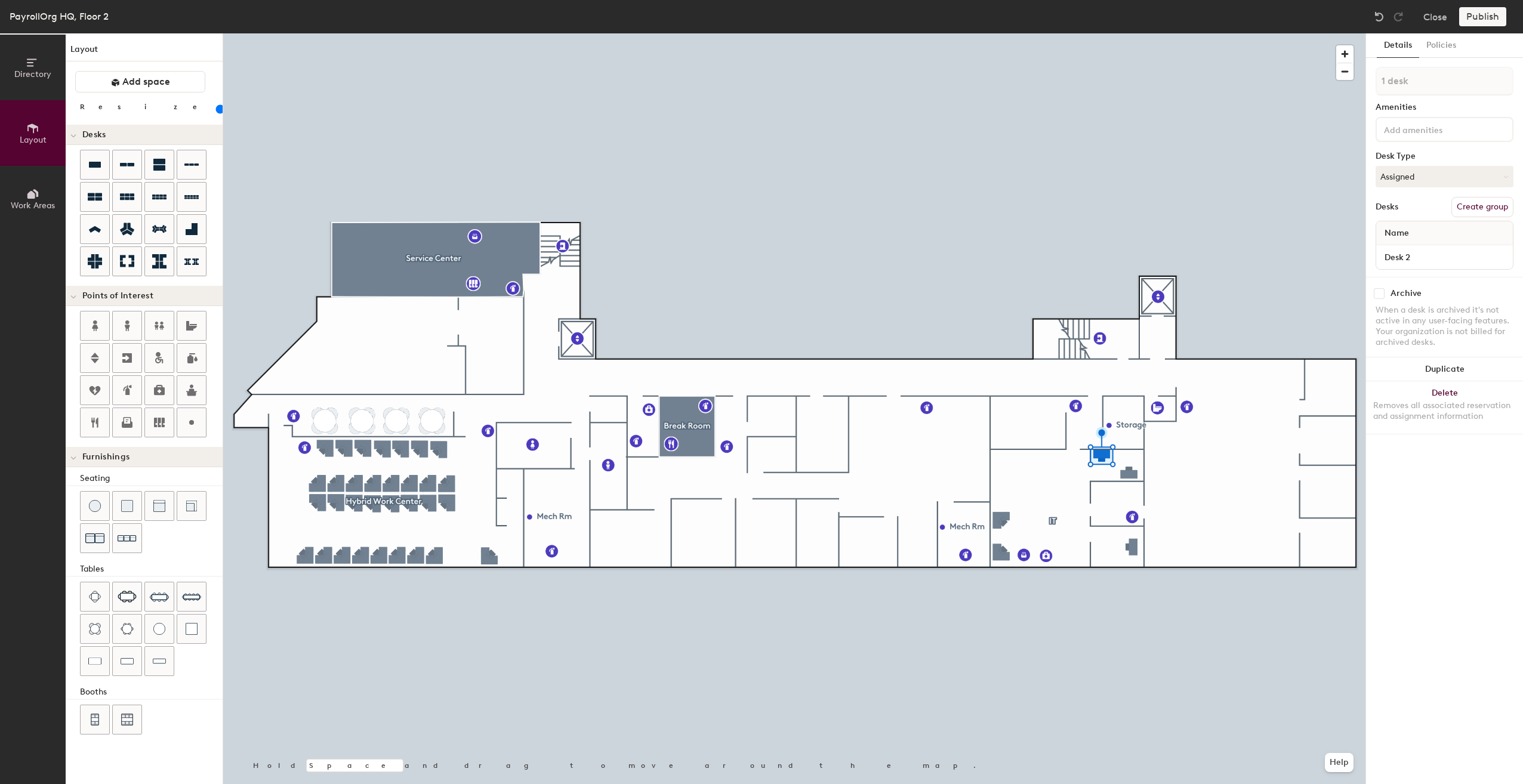
click at [1474, 207] on button "Create group" at bounding box center [1483, 207] width 62 height 20
type input "P"
type input "Desk 2"
click at [1483, 17] on button "Publish" at bounding box center [1483, 16] width 47 height 19
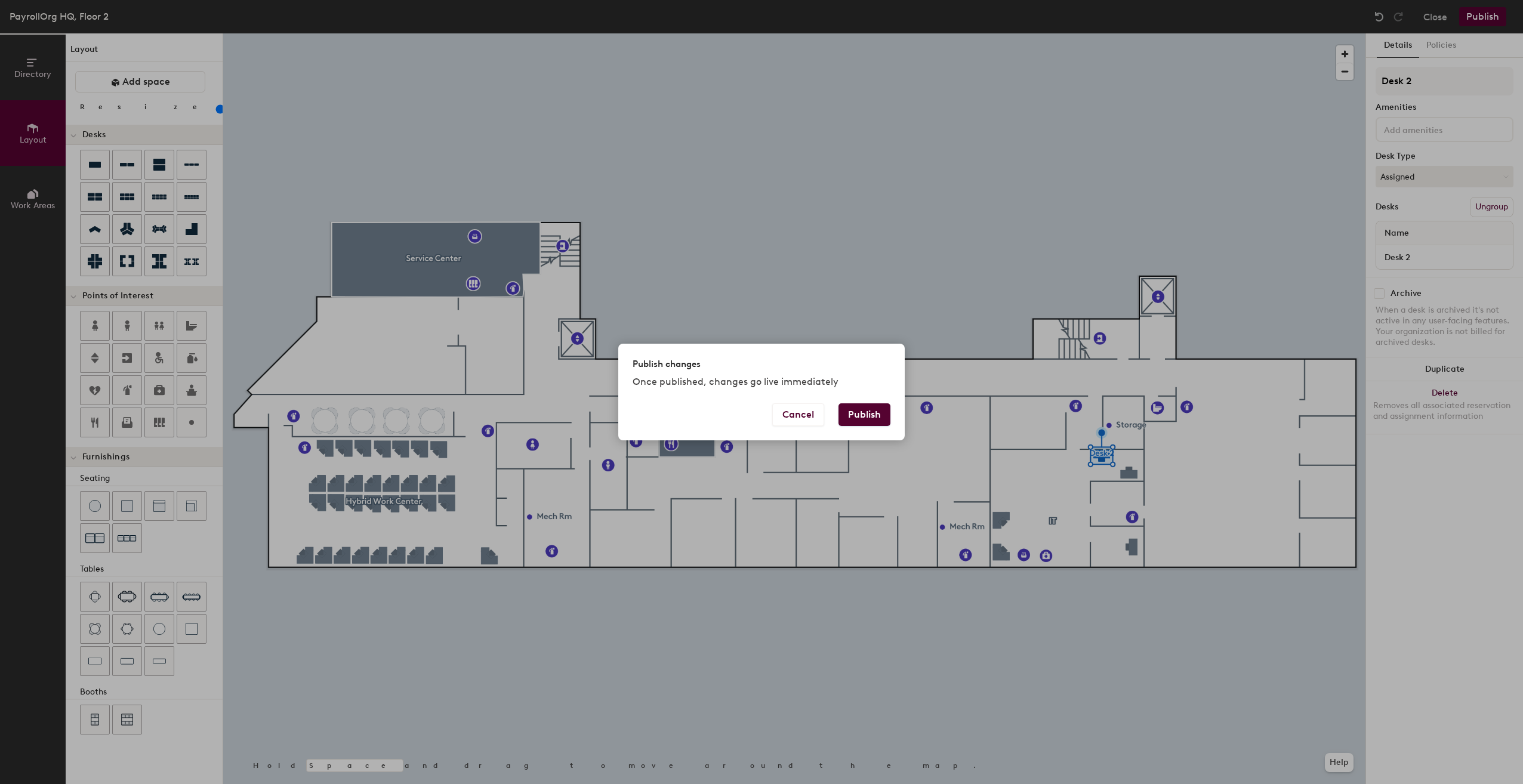
click at [866, 411] on button "Publish" at bounding box center [864, 415] width 52 height 23
type input "20"
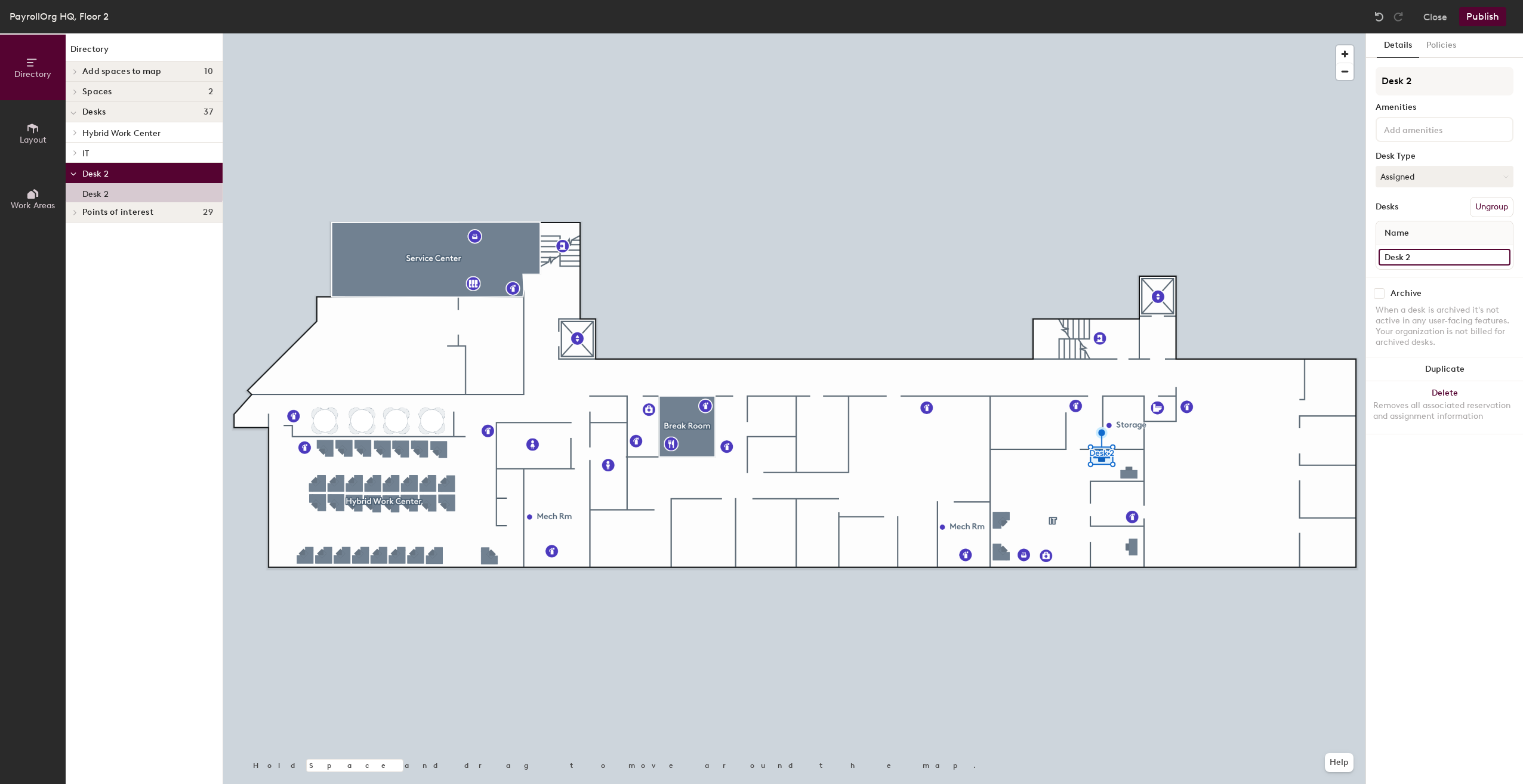
click at [1422, 255] on input "Desk 2" at bounding box center [1445, 257] width 132 height 16
click at [1415, 83] on input "Desk 2" at bounding box center [1444, 81] width 138 height 29
type input "D"
click at [1406, 261] on input at bounding box center [1445, 257] width 132 height 16
type input "Desk 2"
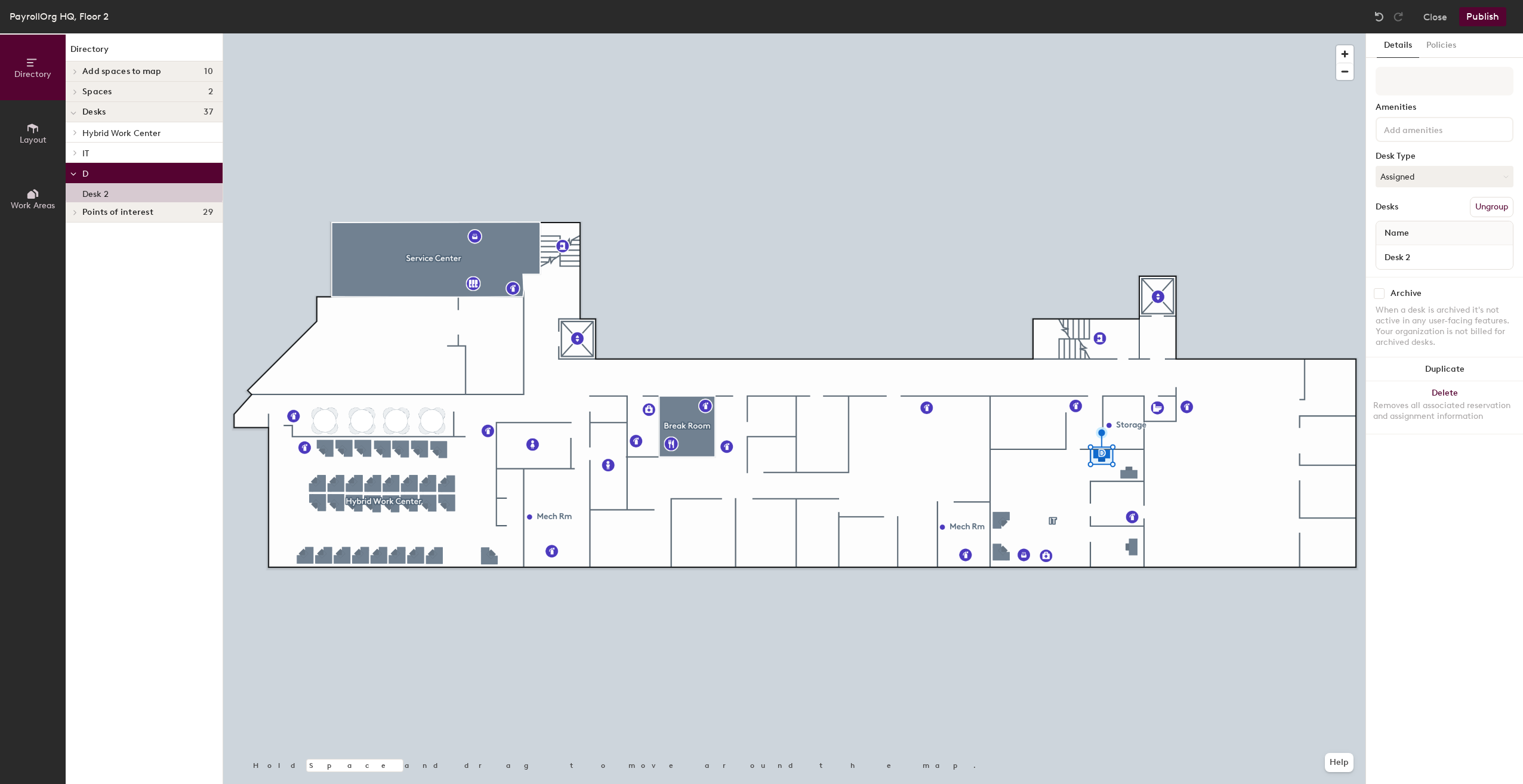
click at [1484, 18] on button "Publish" at bounding box center [1483, 16] width 47 height 19
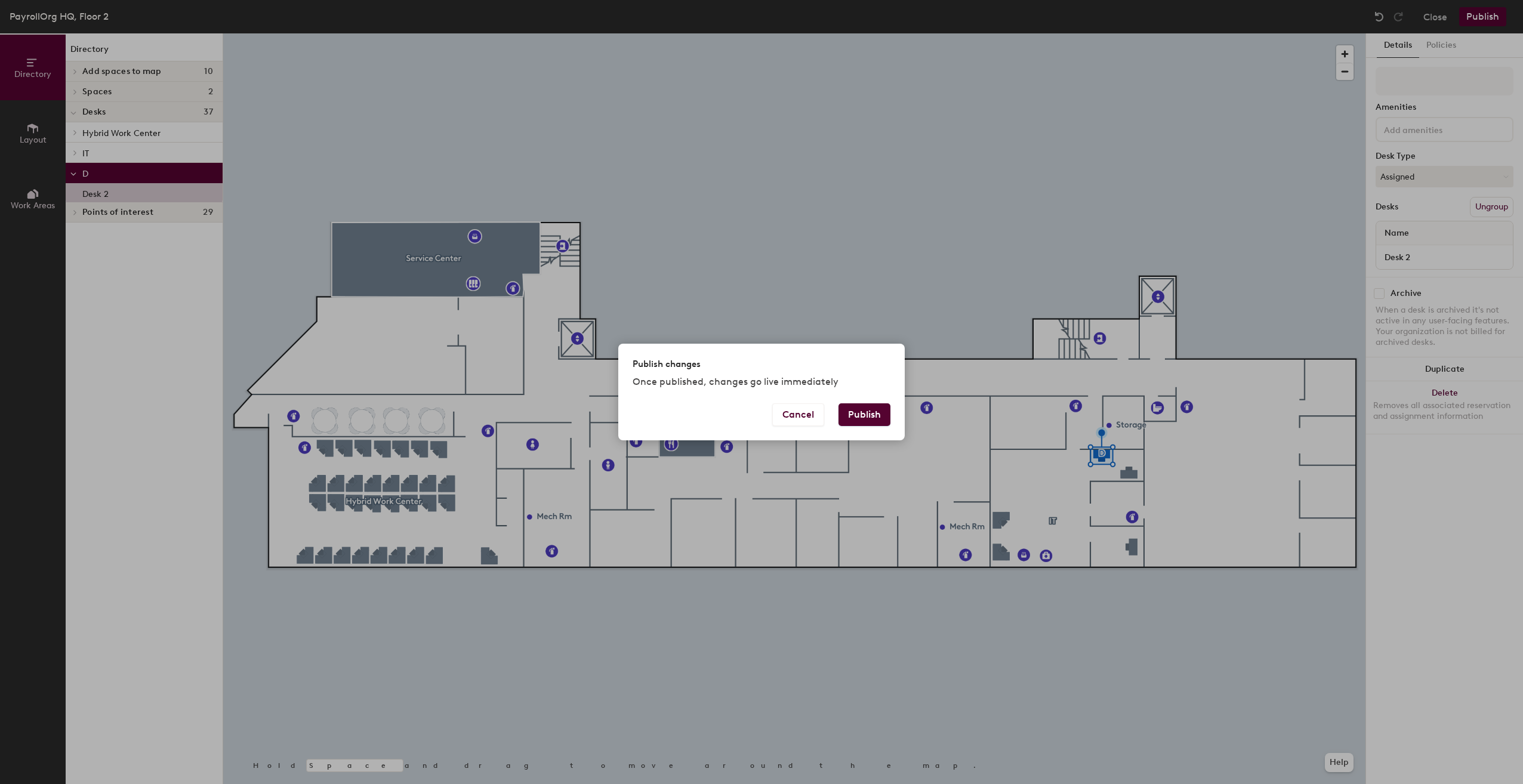
click at [870, 411] on button "Publish" at bounding box center [864, 415] width 52 height 23
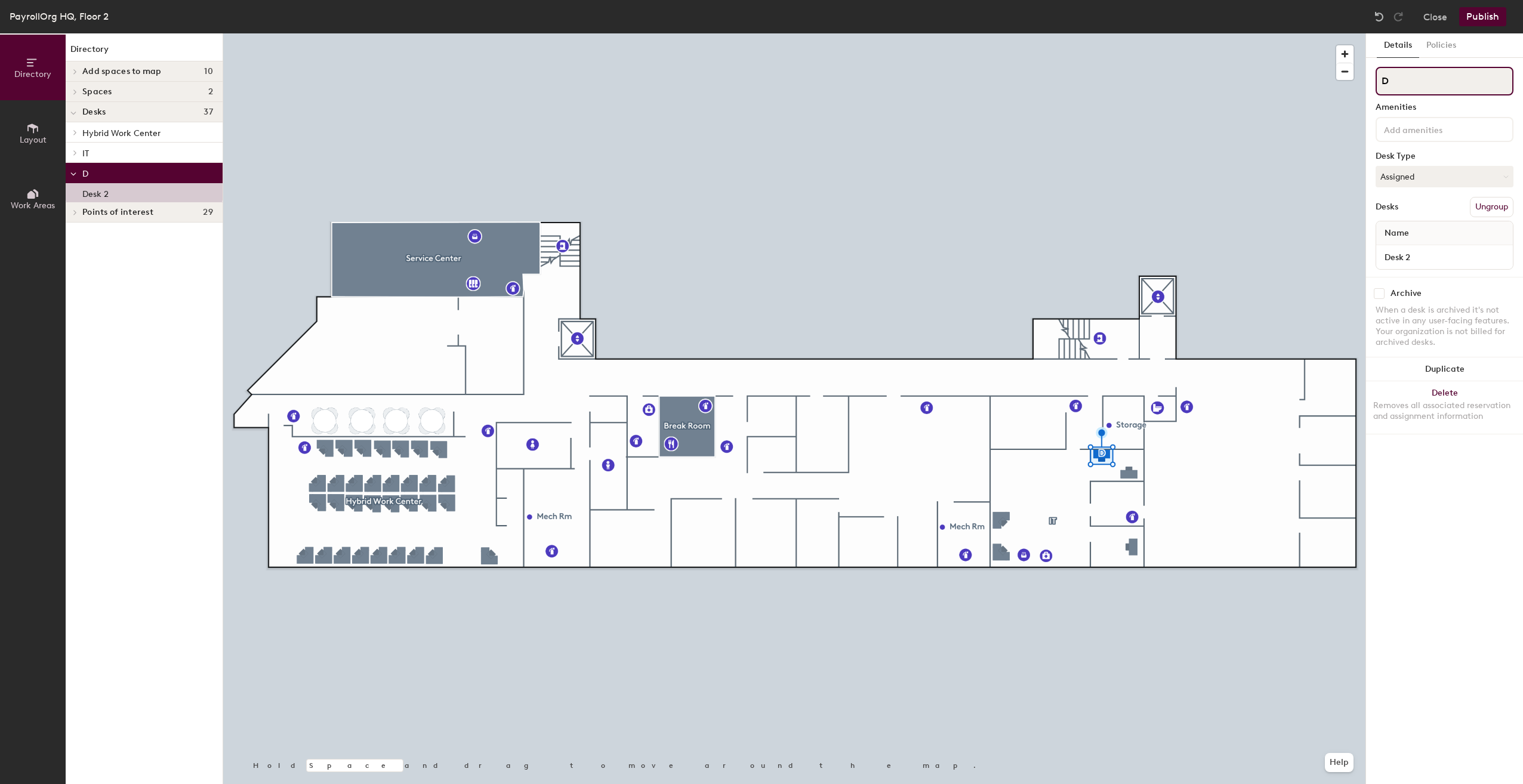
click at [1402, 85] on input "D" at bounding box center [1444, 81] width 138 height 29
click at [1482, 19] on button "Publish" at bounding box center [1483, 16] width 47 height 19
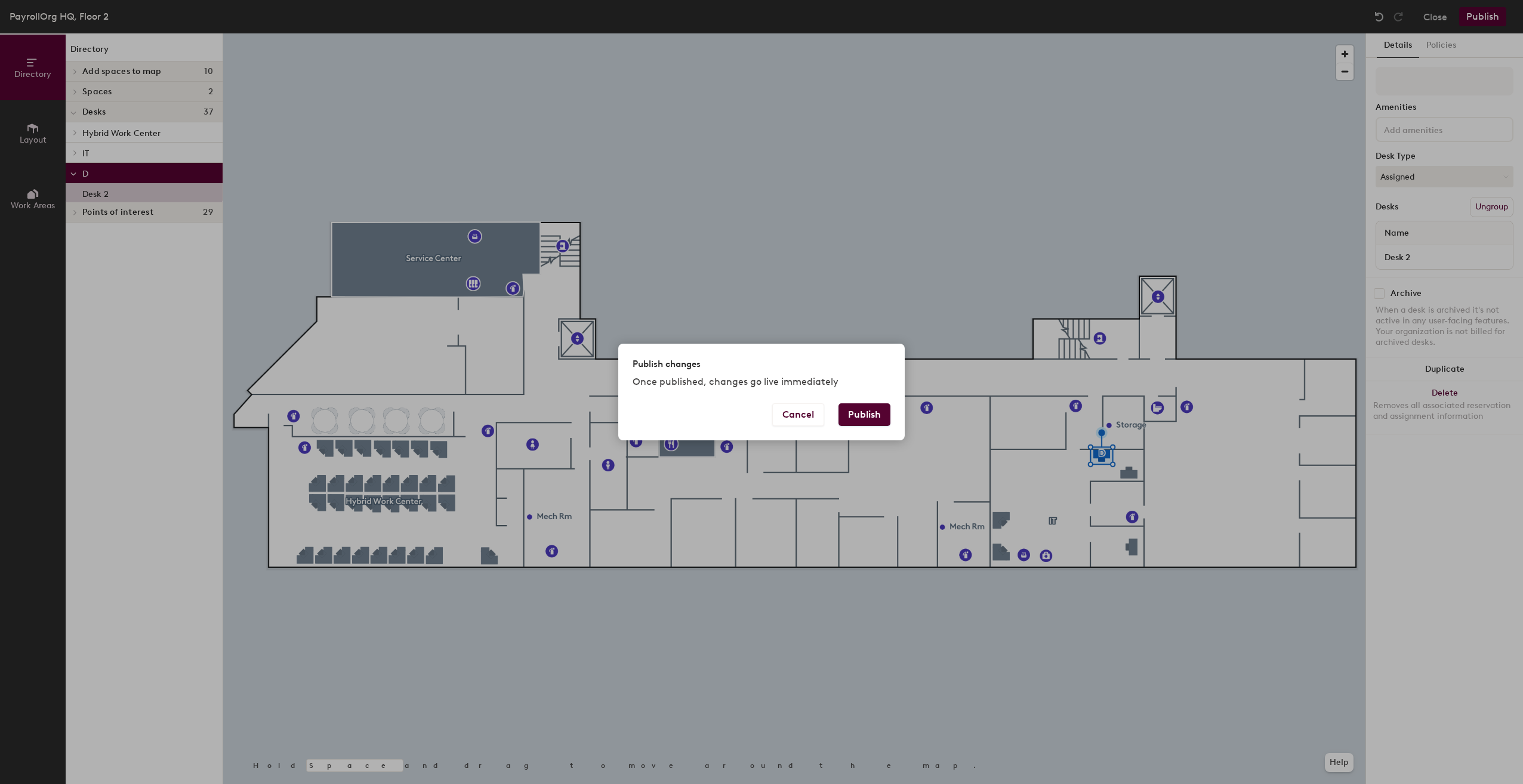
click at [864, 418] on button "Publish" at bounding box center [864, 415] width 52 height 23
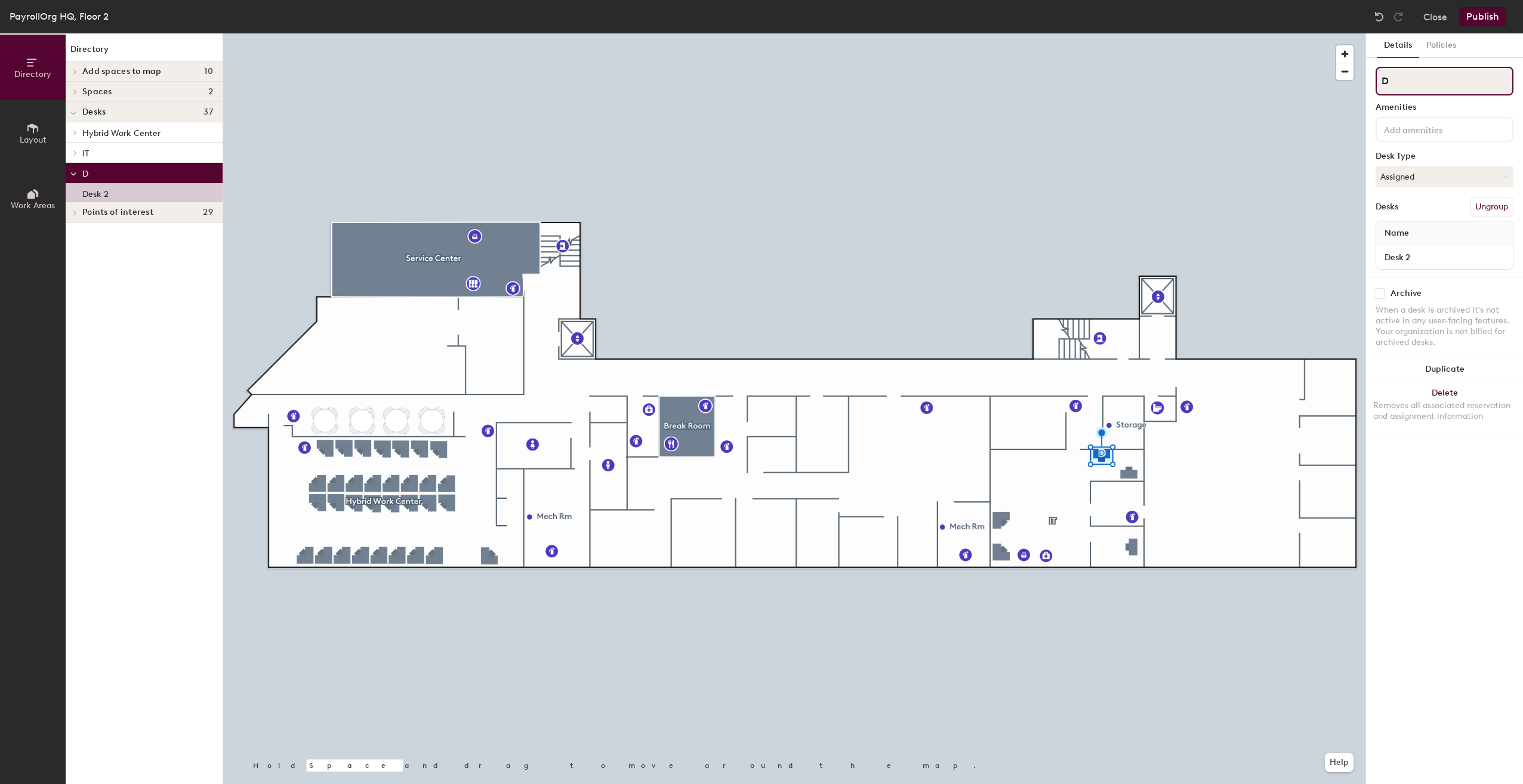
click at [1397, 82] on input "D" at bounding box center [1444, 81] width 138 height 29
type input "IT, Desk 2"
click at [1472, 18] on button "Publish" at bounding box center [1483, 16] width 47 height 19
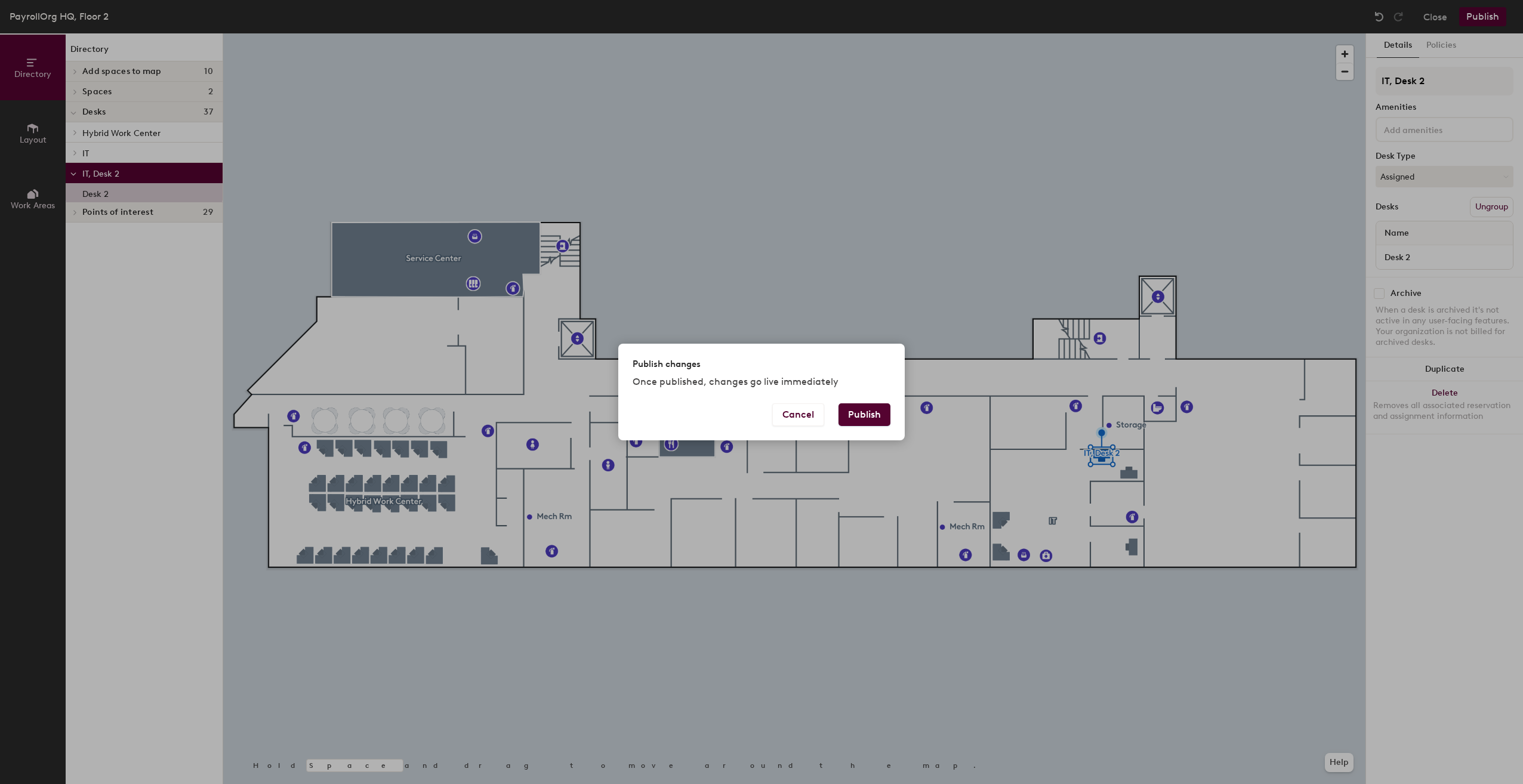
click at [850, 417] on button "Publish" at bounding box center [864, 415] width 52 height 23
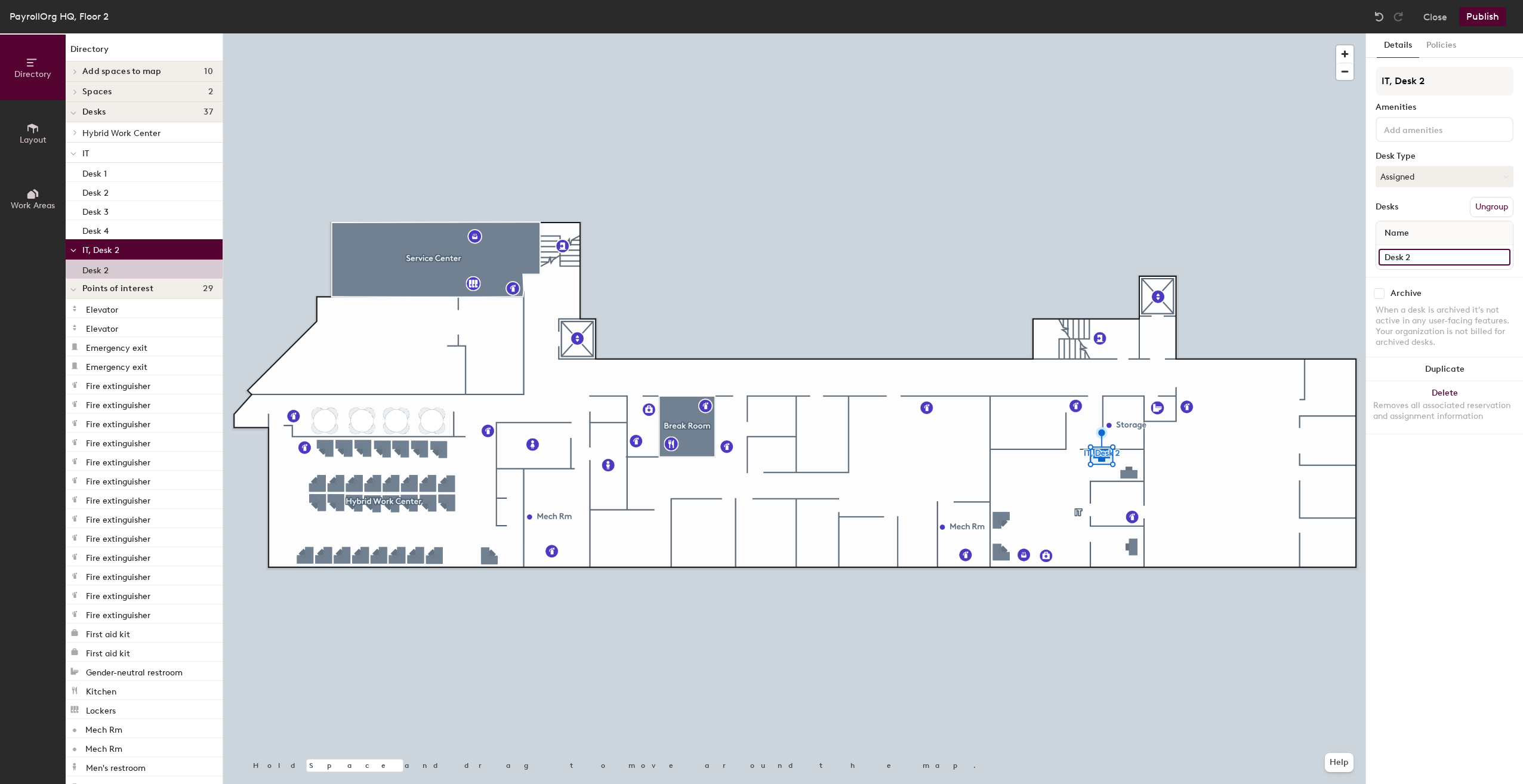
click at [1503, 257] on input "Desk 2" at bounding box center [1445, 257] width 132 height 16
click at [1415, 257] on input "Desk 2" at bounding box center [1445, 257] width 132 height 16
click at [1418, 254] on input "Desk 2" at bounding box center [1445, 257] width 132 height 16
click at [1416, 258] on input "Desk 2" at bounding box center [1445, 257] width 132 height 16
click at [1411, 255] on input "Desk r5" at bounding box center [1445, 257] width 132 height 16
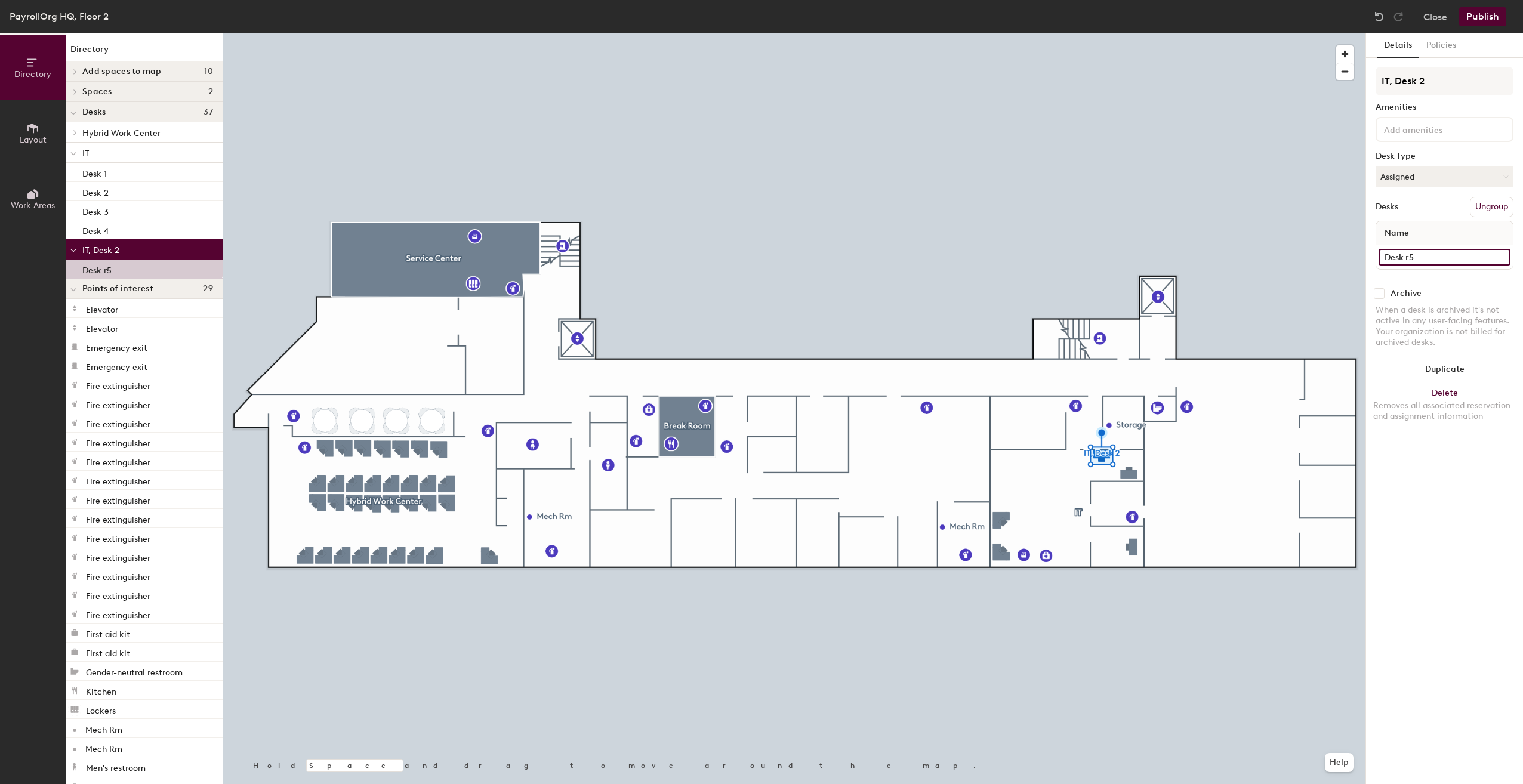
click at [1407, 254] on input "Desk r5" at bounding box center [1445, 257] width 132 height 16
click at [1410, 257] on input "Desk r5" at bounding box center [1445, 257] width 132 height 16
type input "Desk 5"
click at [1429, 83] on input "IT, Desk 2" at bounding box center [1444, 81] width 138 height 29
type input "IT"
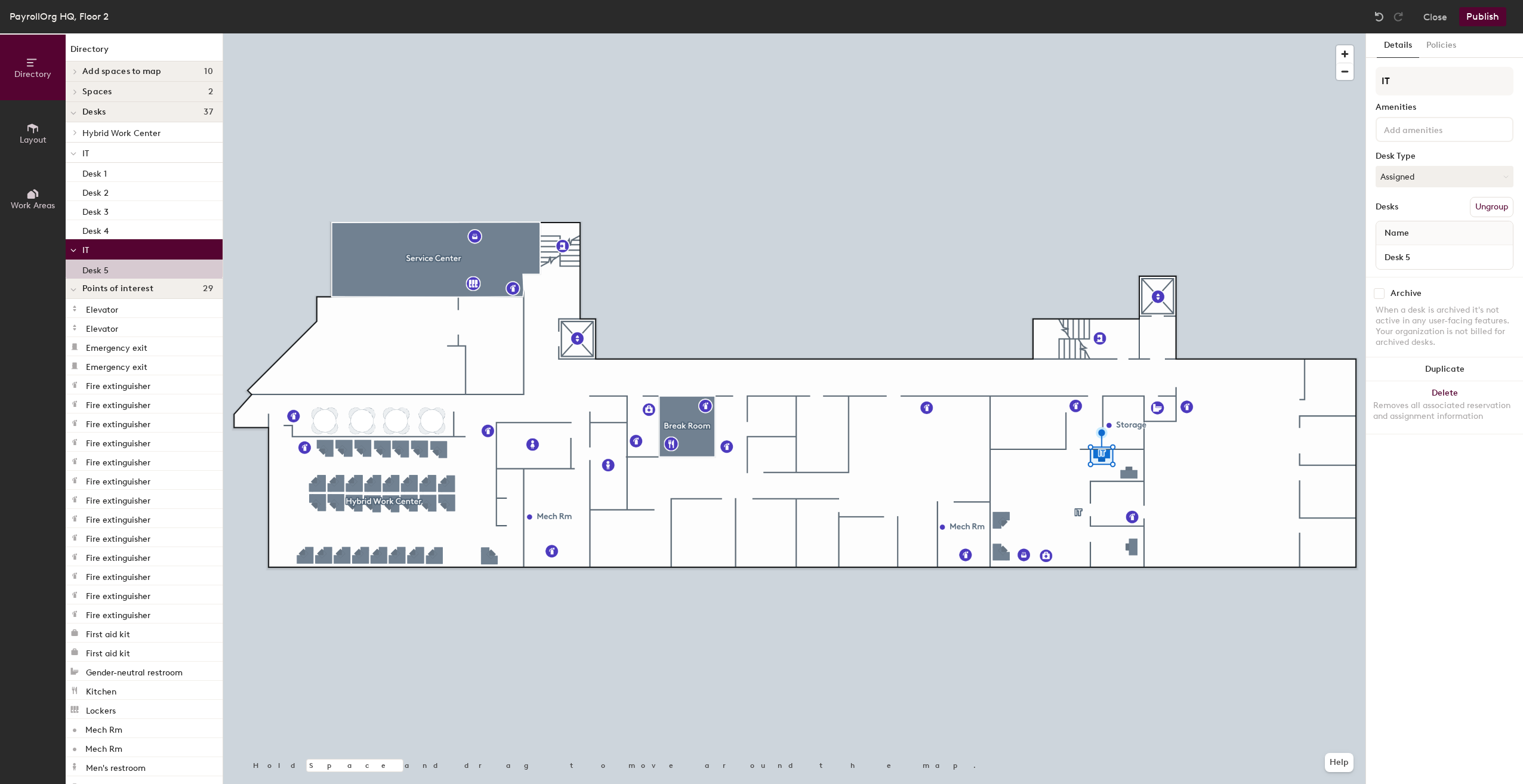
click at [1481, 15] on button "Publish" at bounding box center [1483, 16] width 47 height 19
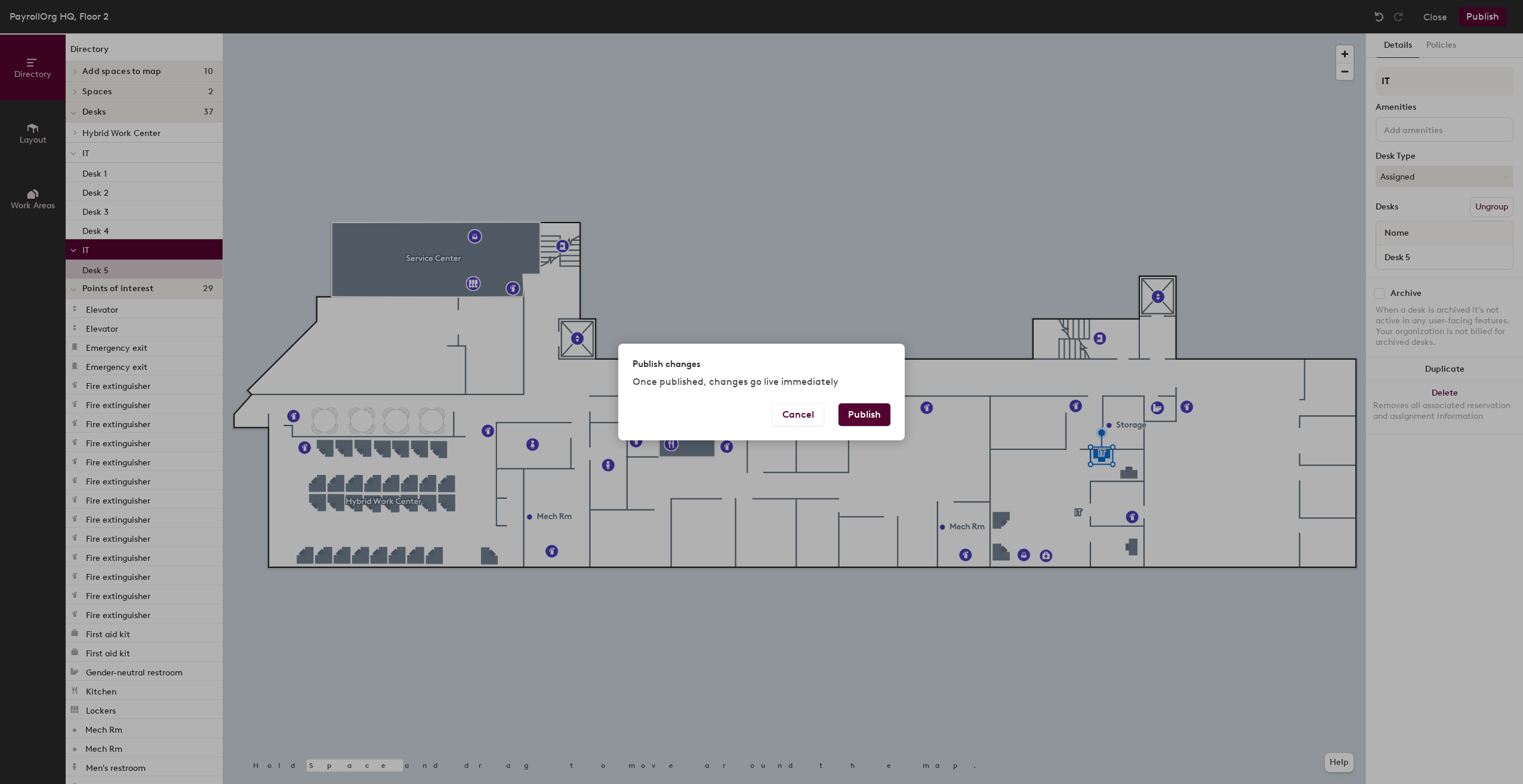
click at [853, 411] on button "Publish" at bounding box center [864, 415] width 52 height 23
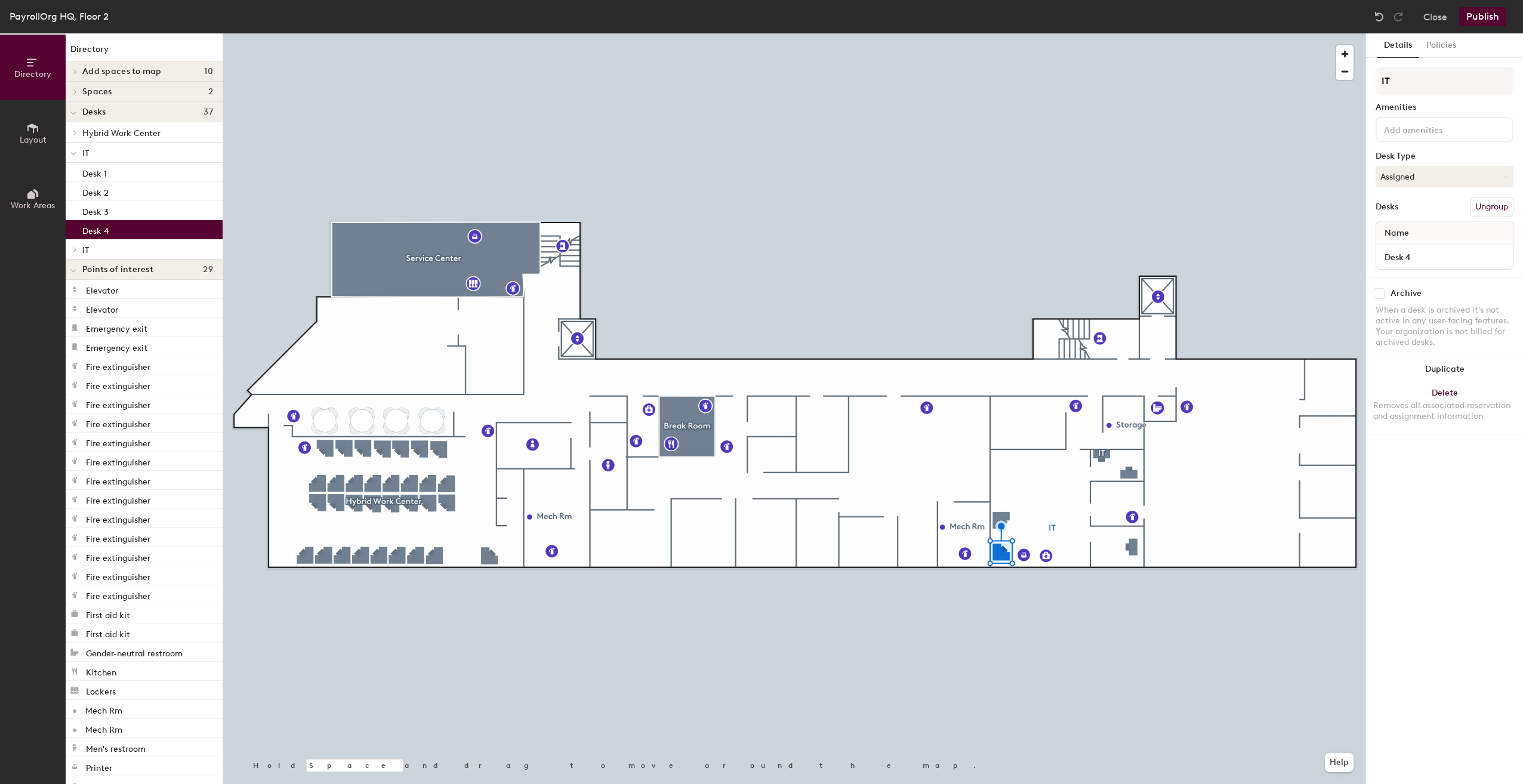
click at [1102, 33] on div at bounding box center [794, 33] width 1143 height 0
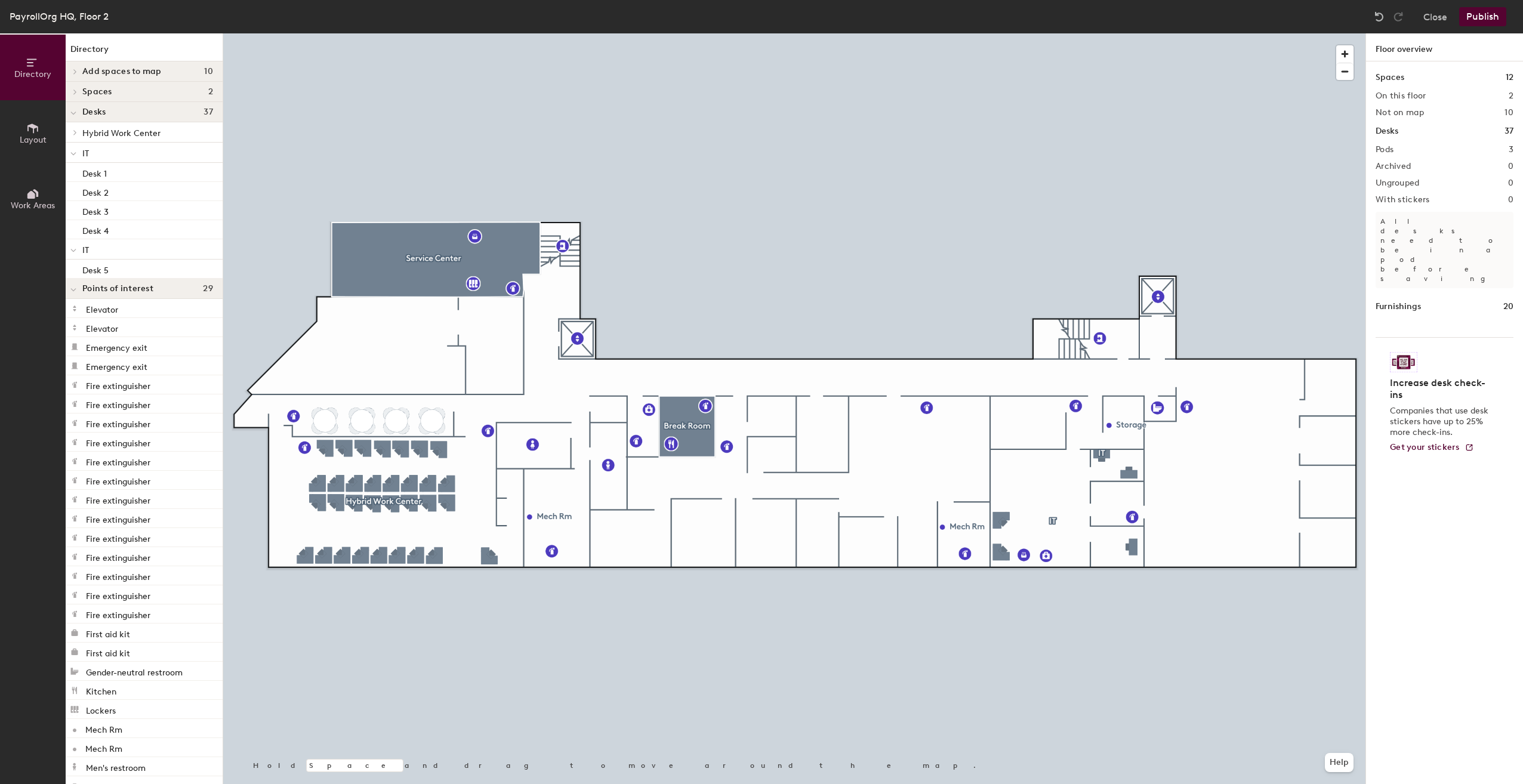
click at [1115, 33] on div at bounding box center [794, 33] width 1143 height 0
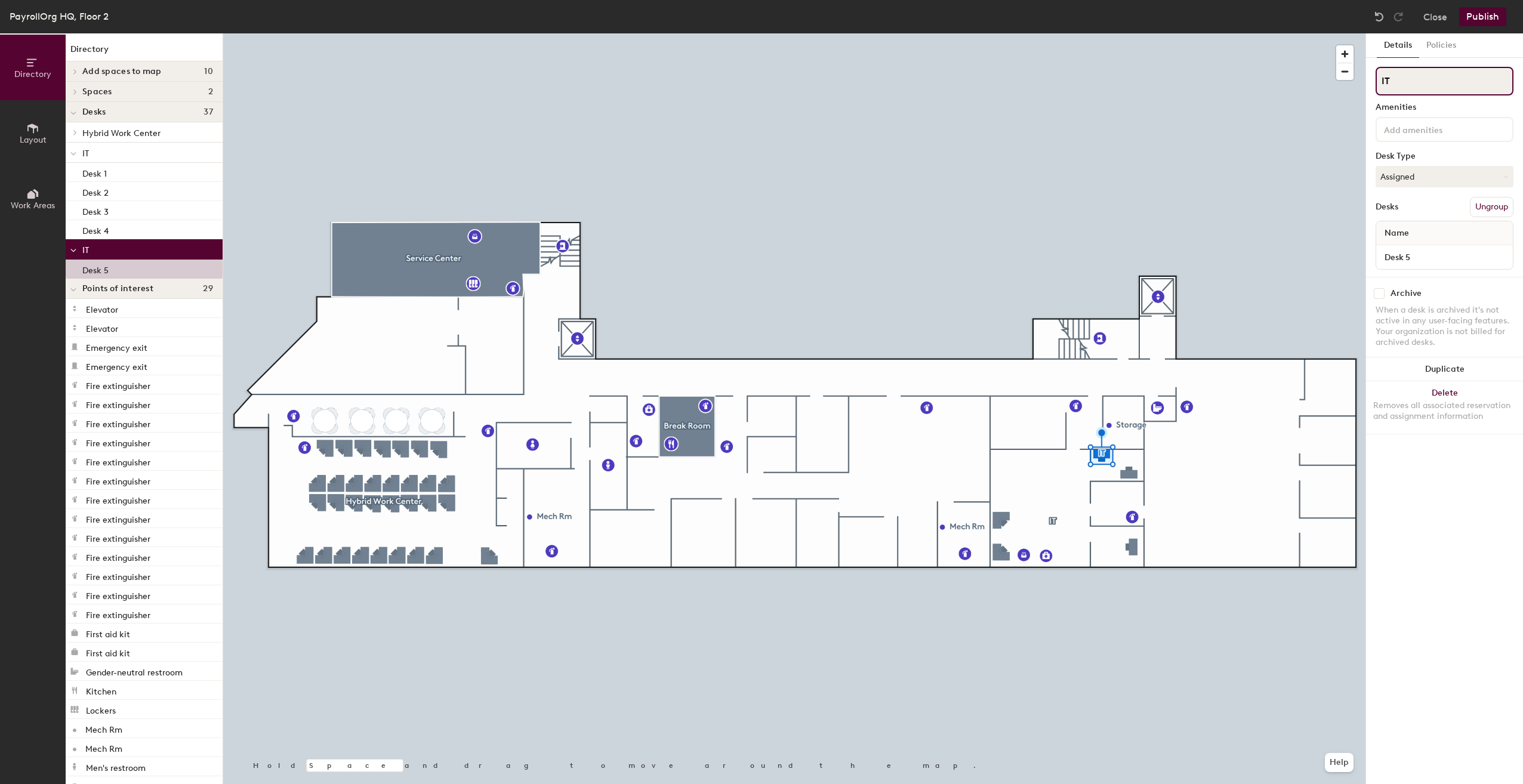
click at [1398, 79] on input "IT" at bounding box center [1444, 81] width 138 height 29
type input "I"
click at [1482, 18] on button "Publish" at bounding box center [1483, 16] width 47 height 19
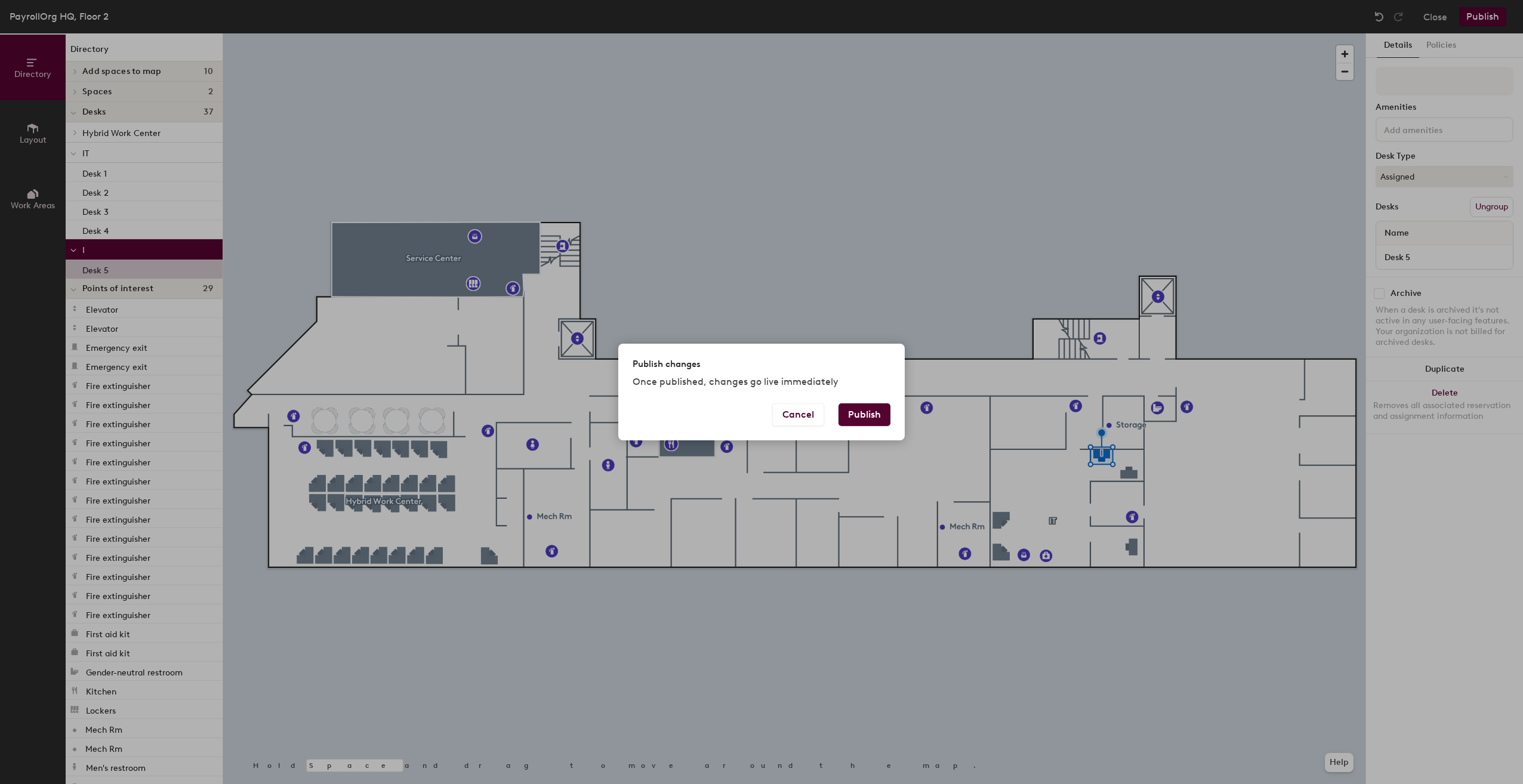
drag, startPoint x: 872, startPoint y: 413, endPoint x: 874, endPoint y: 422, distance: 9.2
click at [872, 413] on button "Publish" at bounding box center [864, 415] width 52 height 23
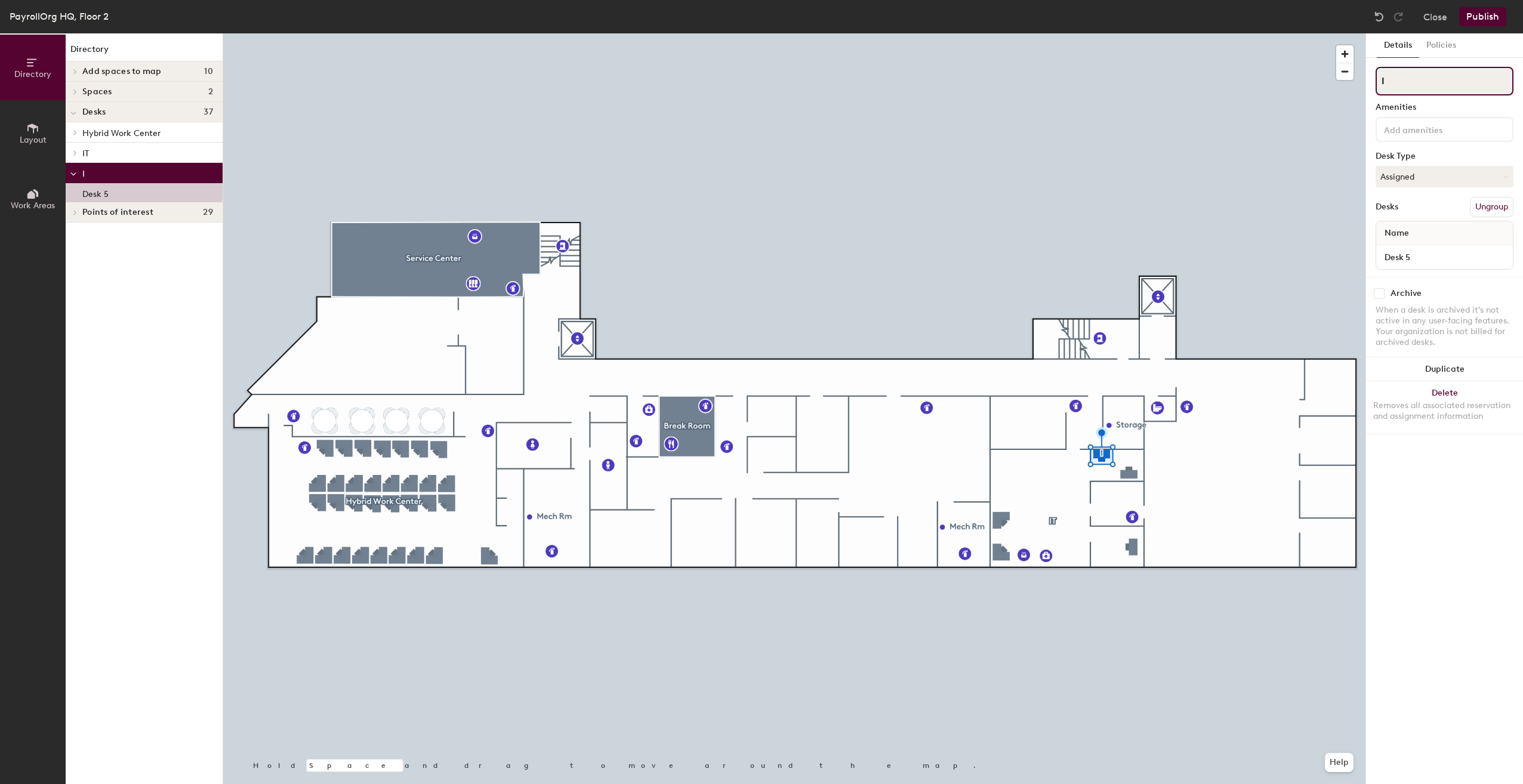
drag, startPoint x: 1386, startPoint y: 82, endPoint x: 1397, endPoint y: 89, distance: 13.0
click at [1387, 82] on input "I" at bounding box center [1444, 81] width 138 height 29
type input "IT"
click at [1471, 18] on button "Publish" at bounding box center [1483, 16] width 47 height 19
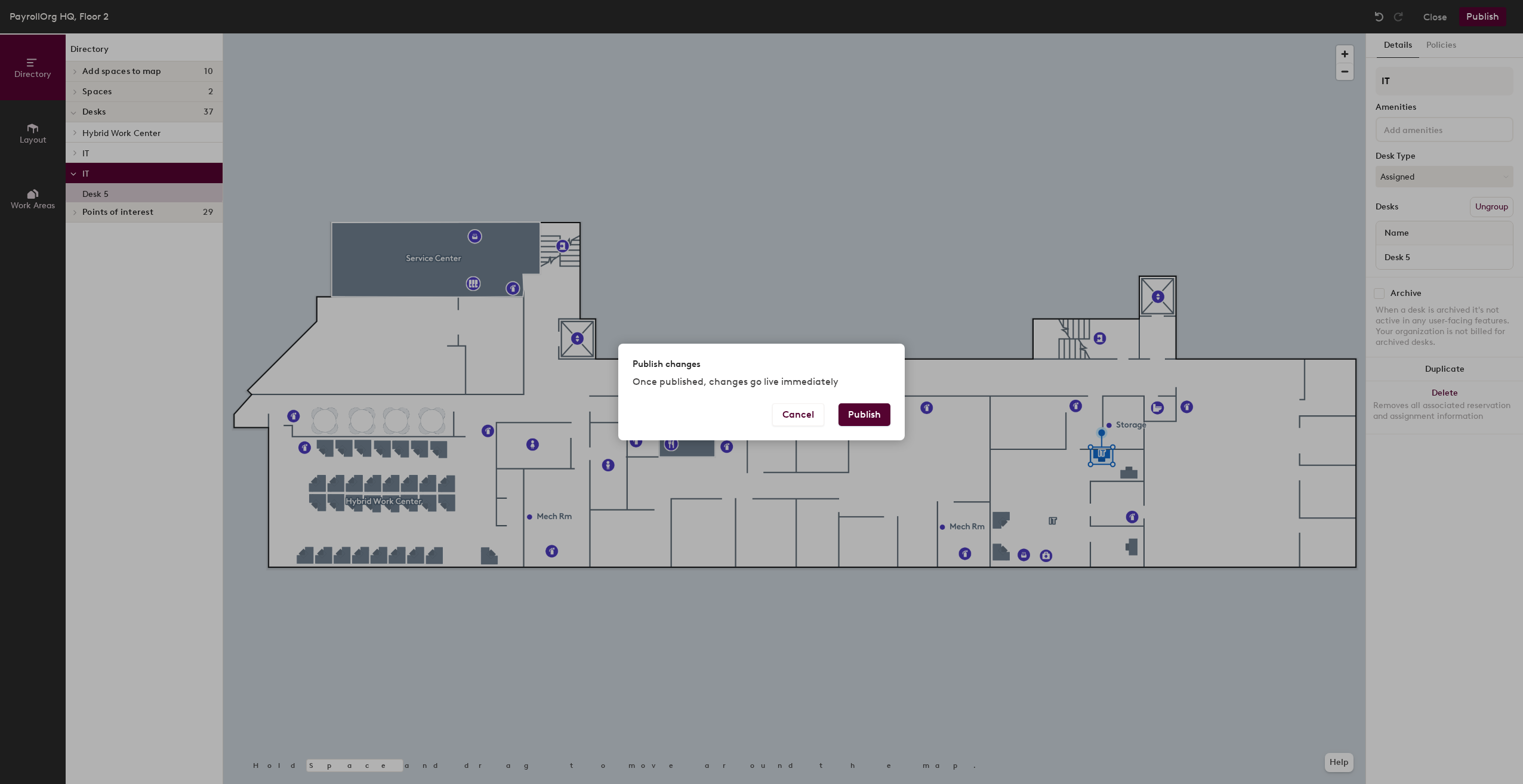
click at [856, 411] on button "Publish" at bounding box center [864, 415] width 52 height 23
